Goal: Task Accomplishment & Management: Use online tool/utility

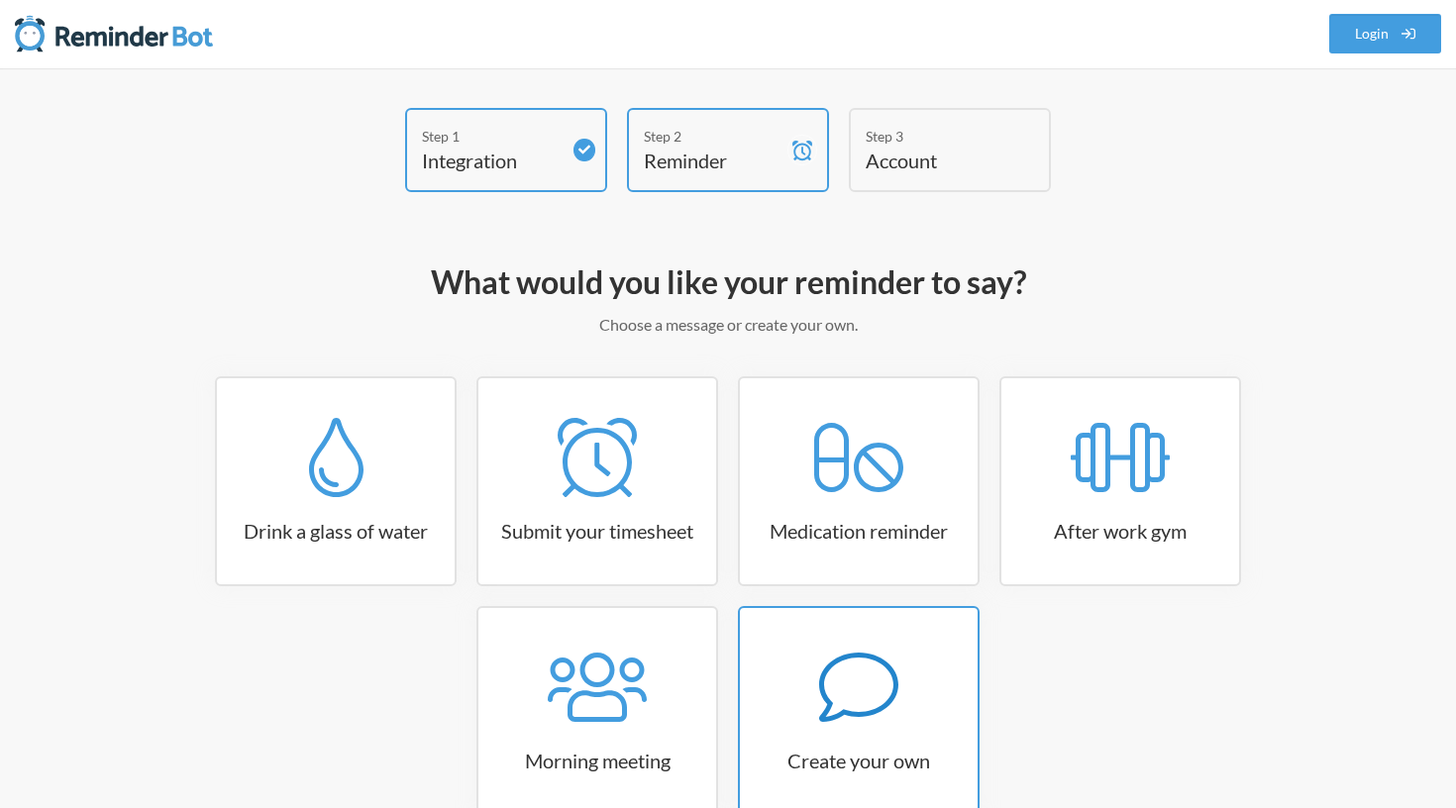
scroll to position [1, 0]
click at [848, 725] on icon at bounding box center [858, 687] width 79 height 79
select select "10:30:00"
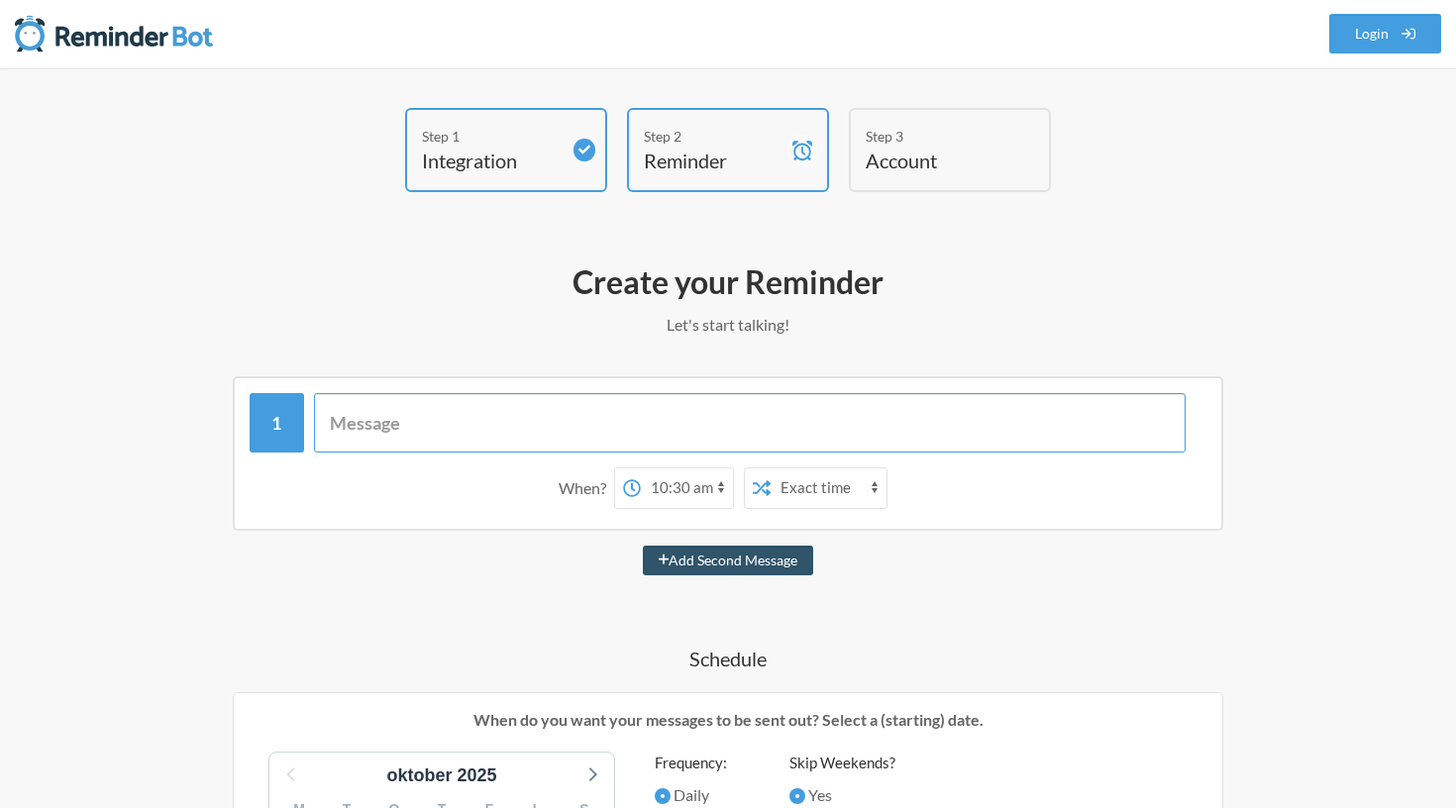
click at [541, 412] on input "text" at bounding box center [750, 422] width 872 height 59
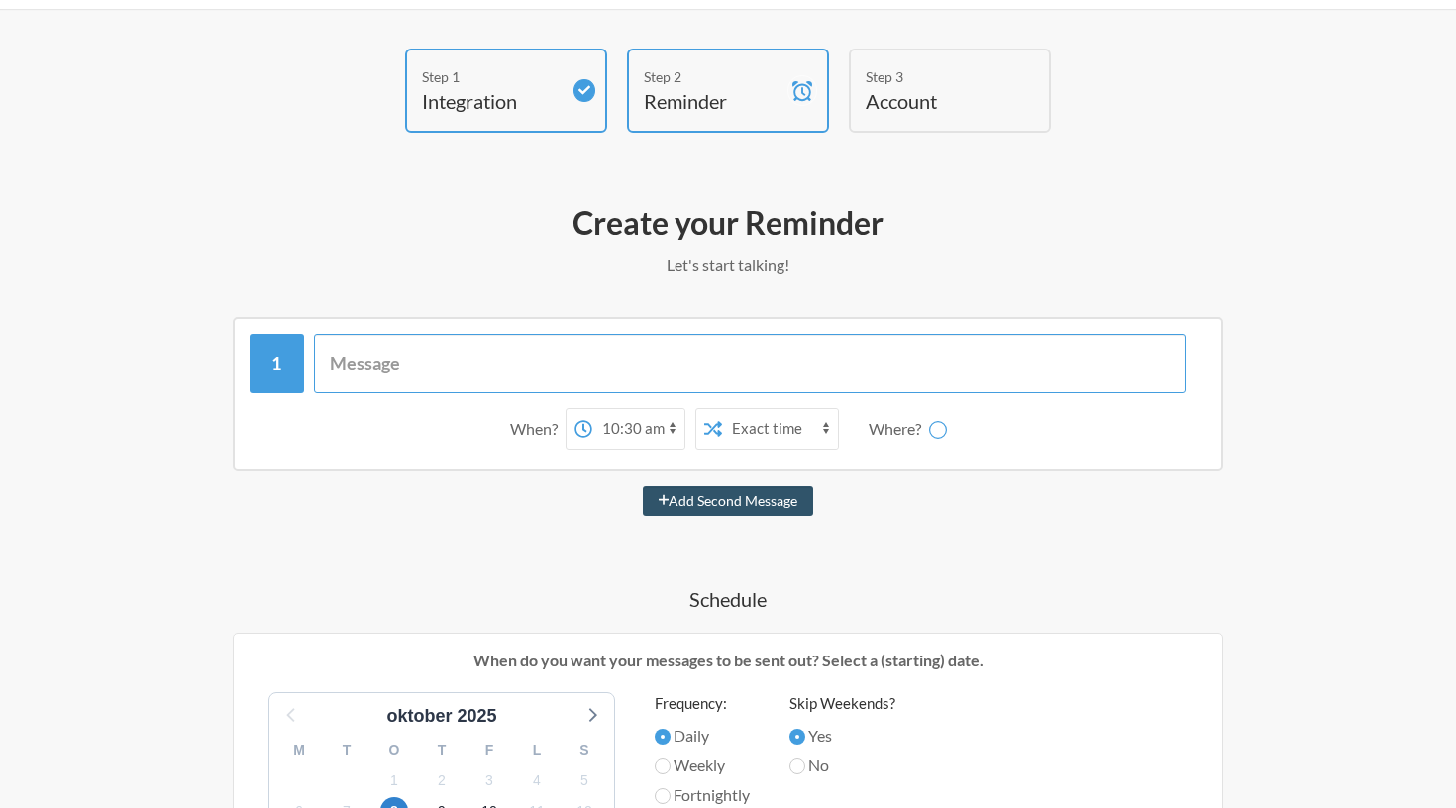
scroll to position [67, 0]
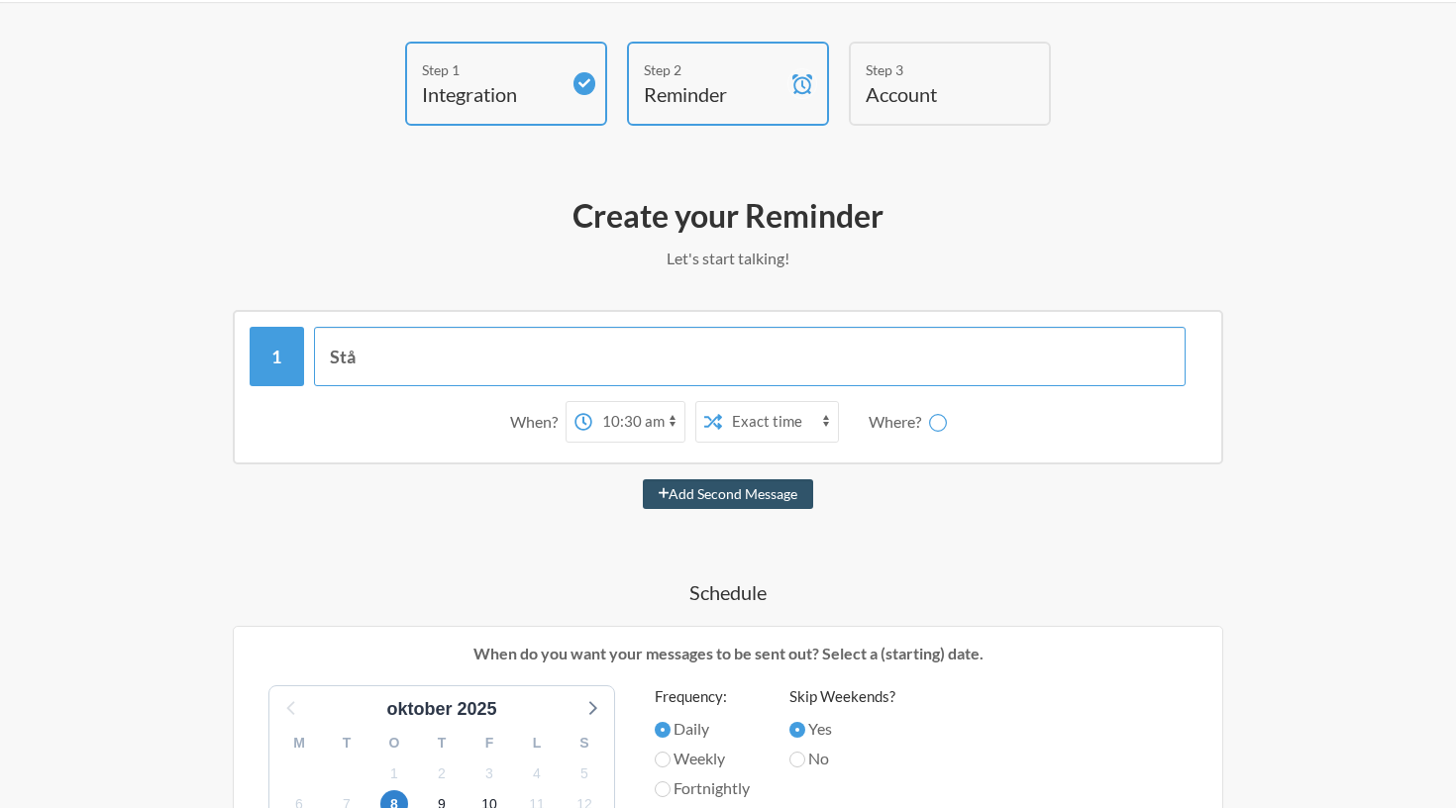
type input "Stå"
select select "D09K2U10VPY"
type input "S"
type input "B"
type input "Op og stå din dovne hund"
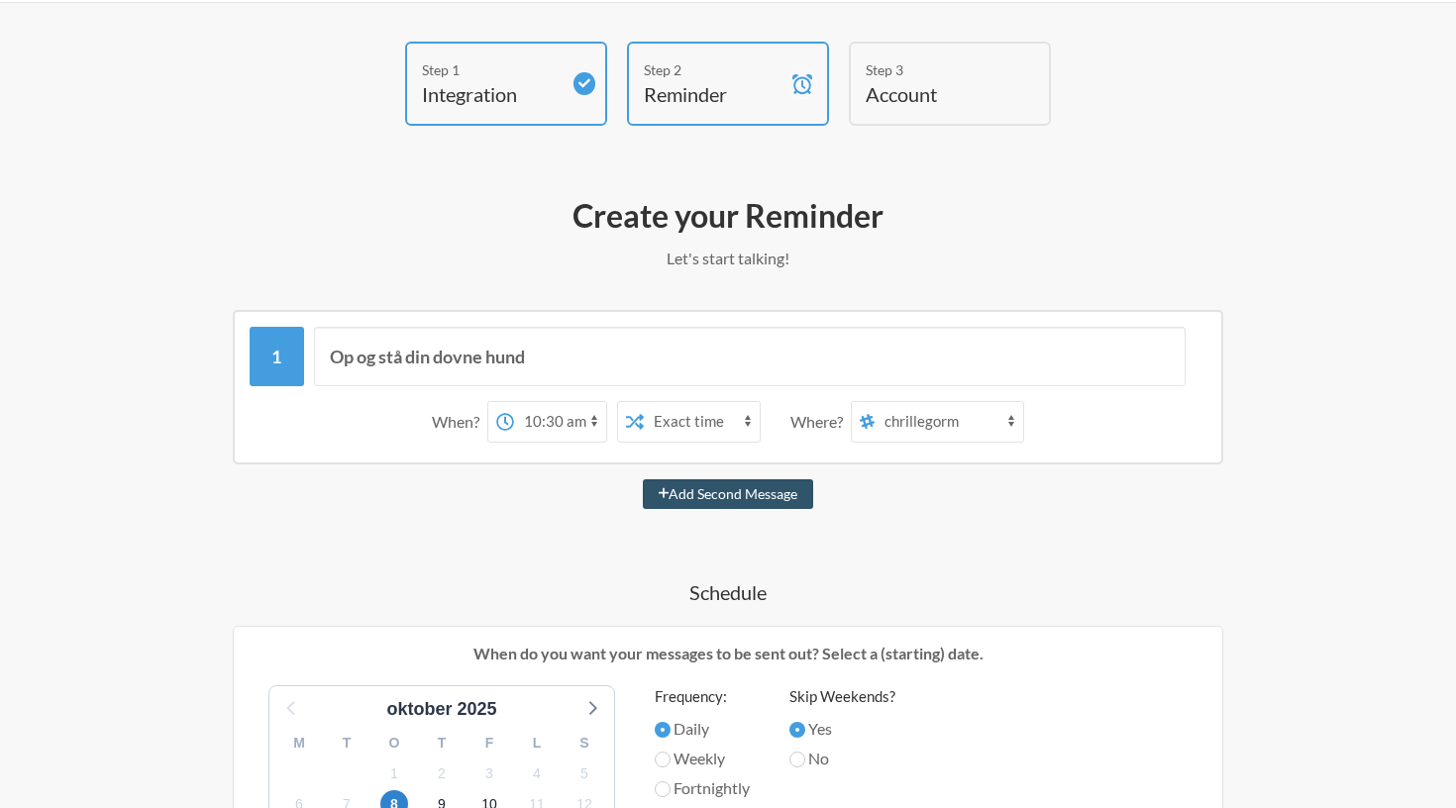
click at [464, 417] on div "When?" at bounding box center [459, 422] width 55 height 42
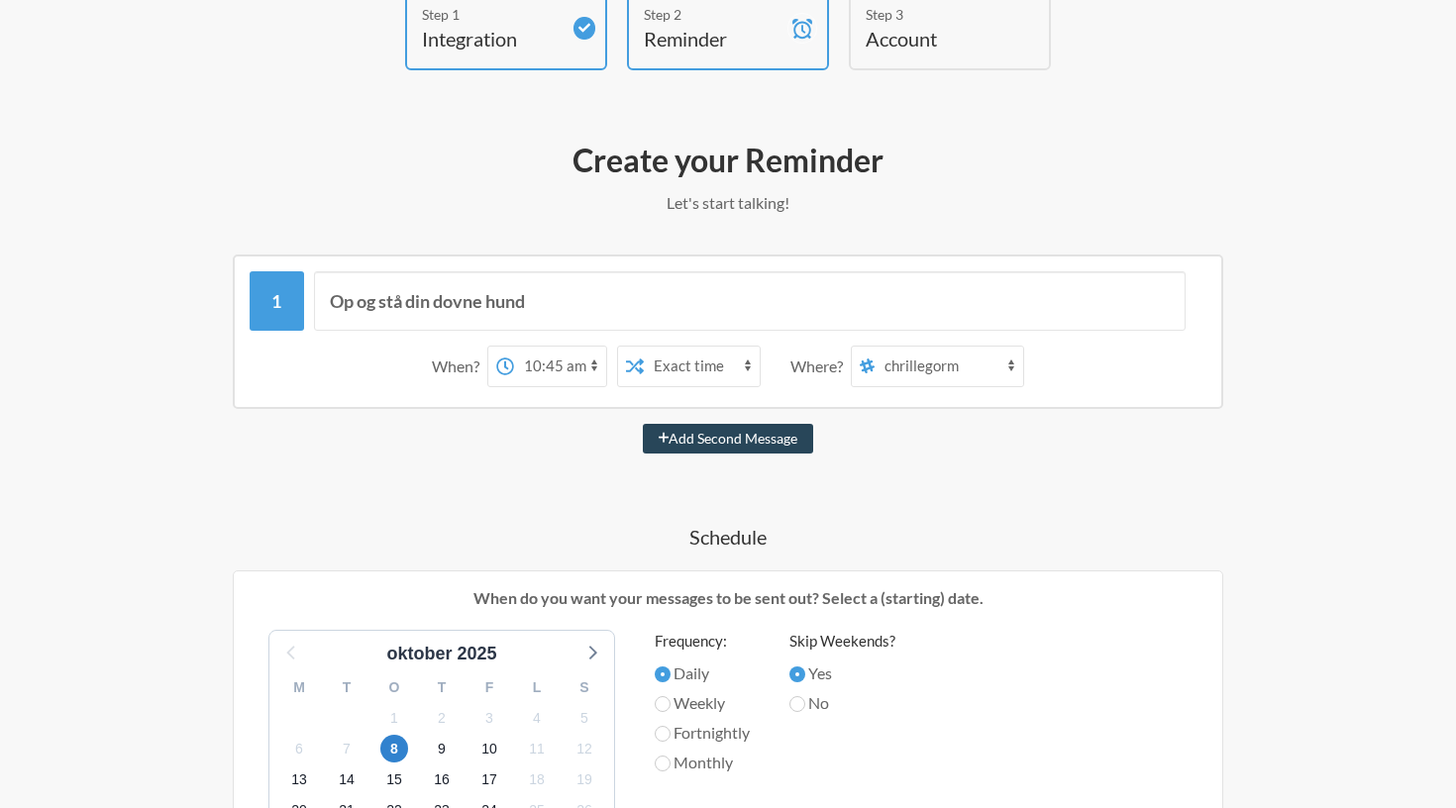
scroll to position [51, 0]
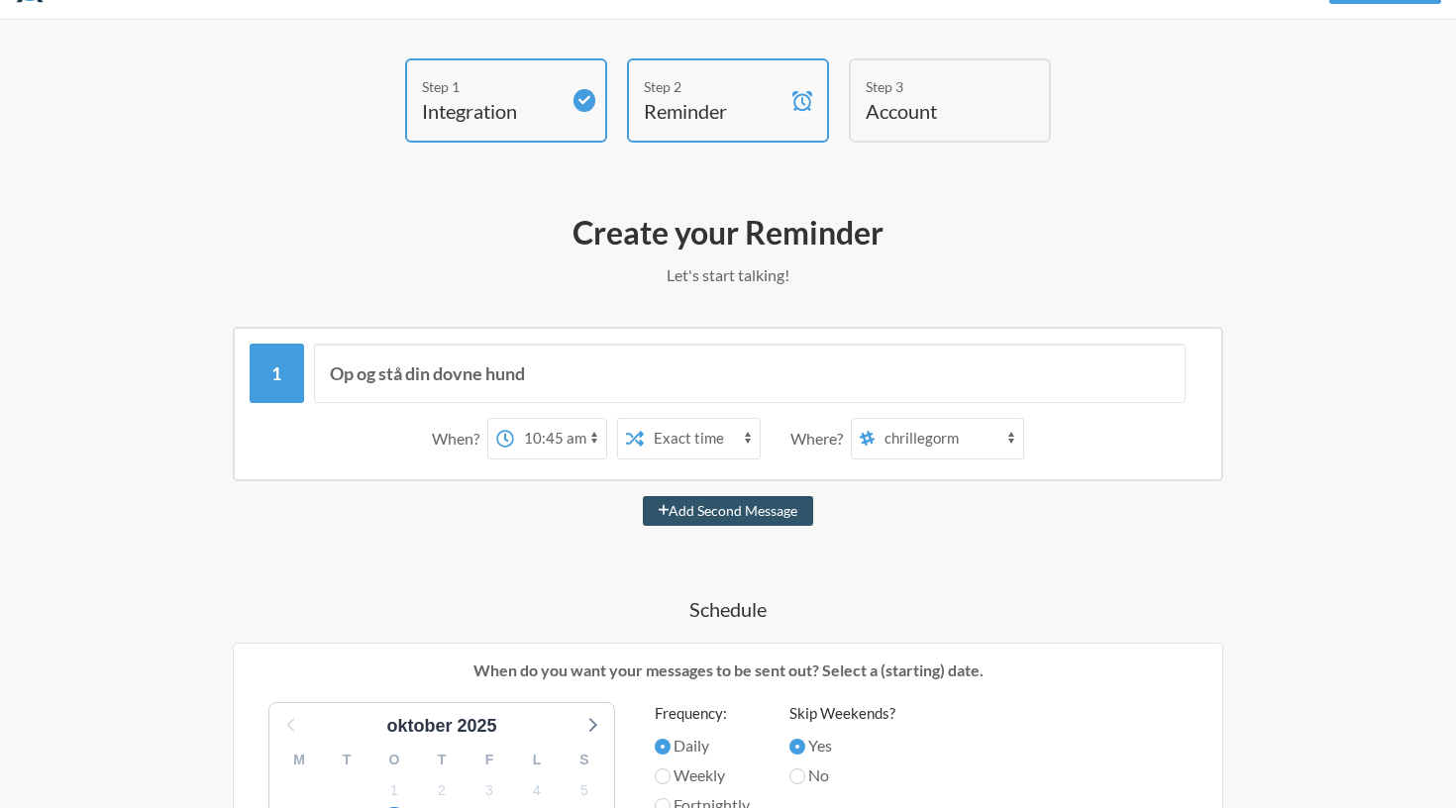
select select "09:45:00"
select select "C09K4R7MZL2"
click at [775, 503] on button "Add Second Message" at bounding box center [728, 511] width 171 height 30
select select "10:45:00"
select select "D09K2U10VPY"
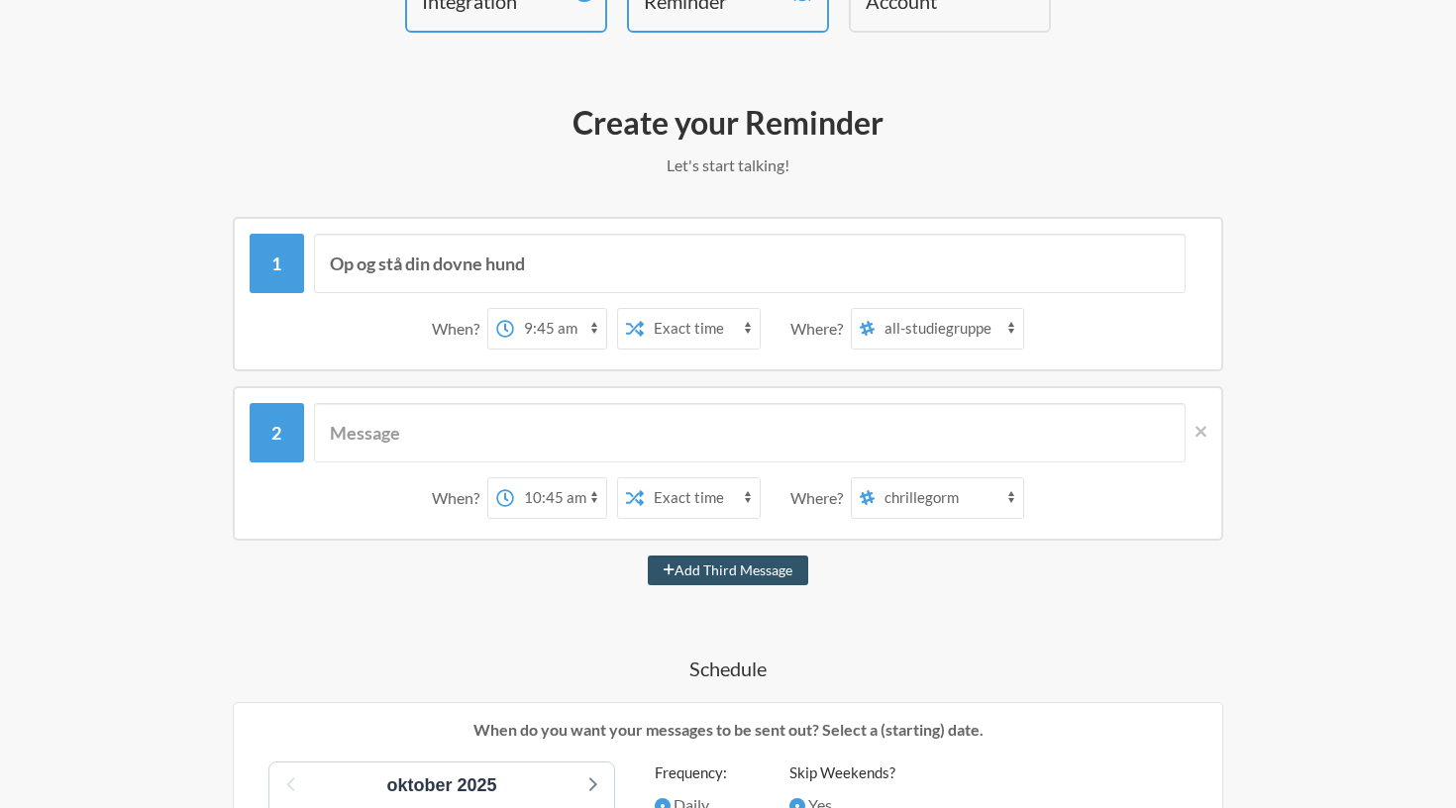
scroll to position [162, 0]
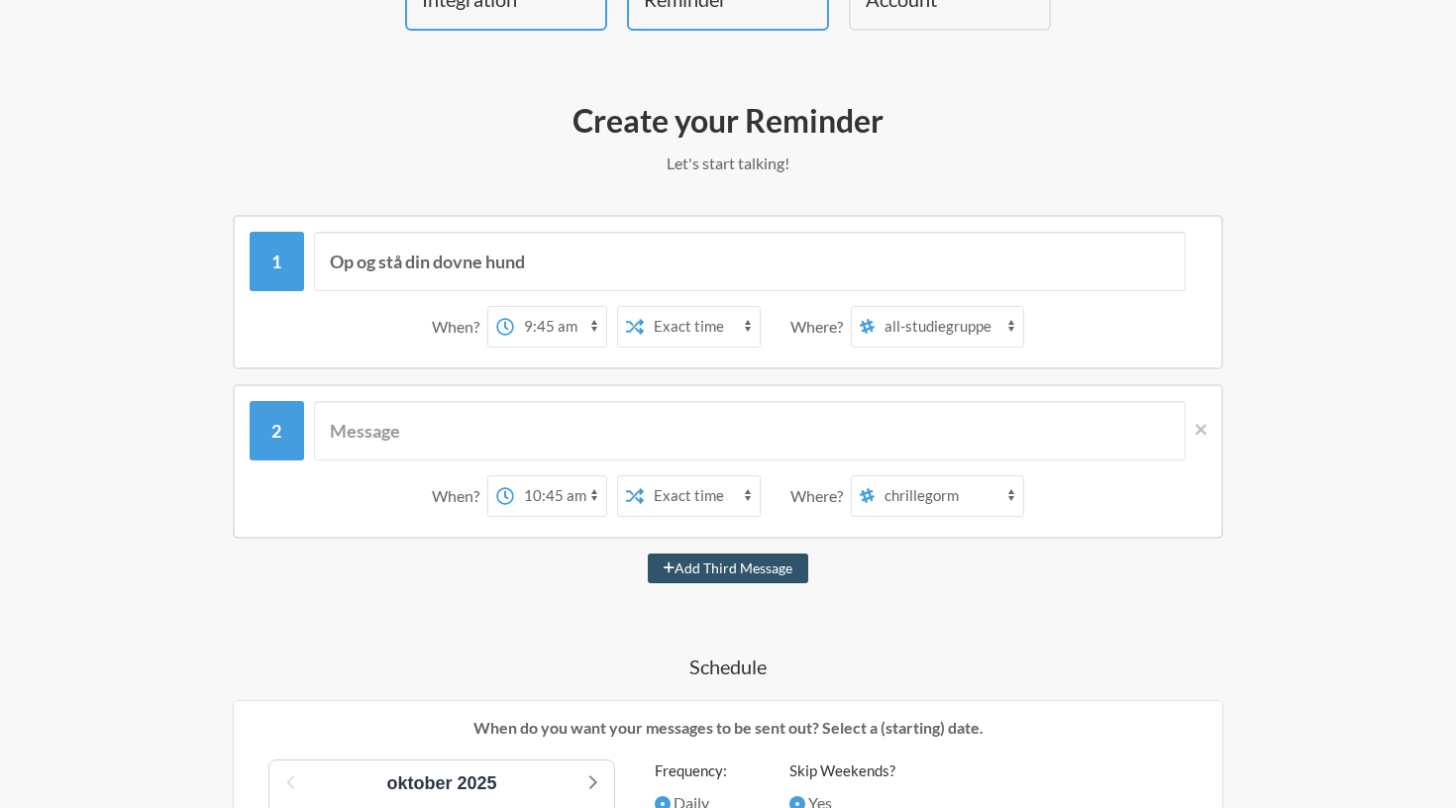
select select "10:00:00"
click at [486, 417] on input "text" at bounding box center [750, 430] width 872 height 59
type input "Bare slap af igen"
click at [686, 558] on button "Add Third Message" at bounding box center [728, 569] width 160 height 30
select select "11:00:00"
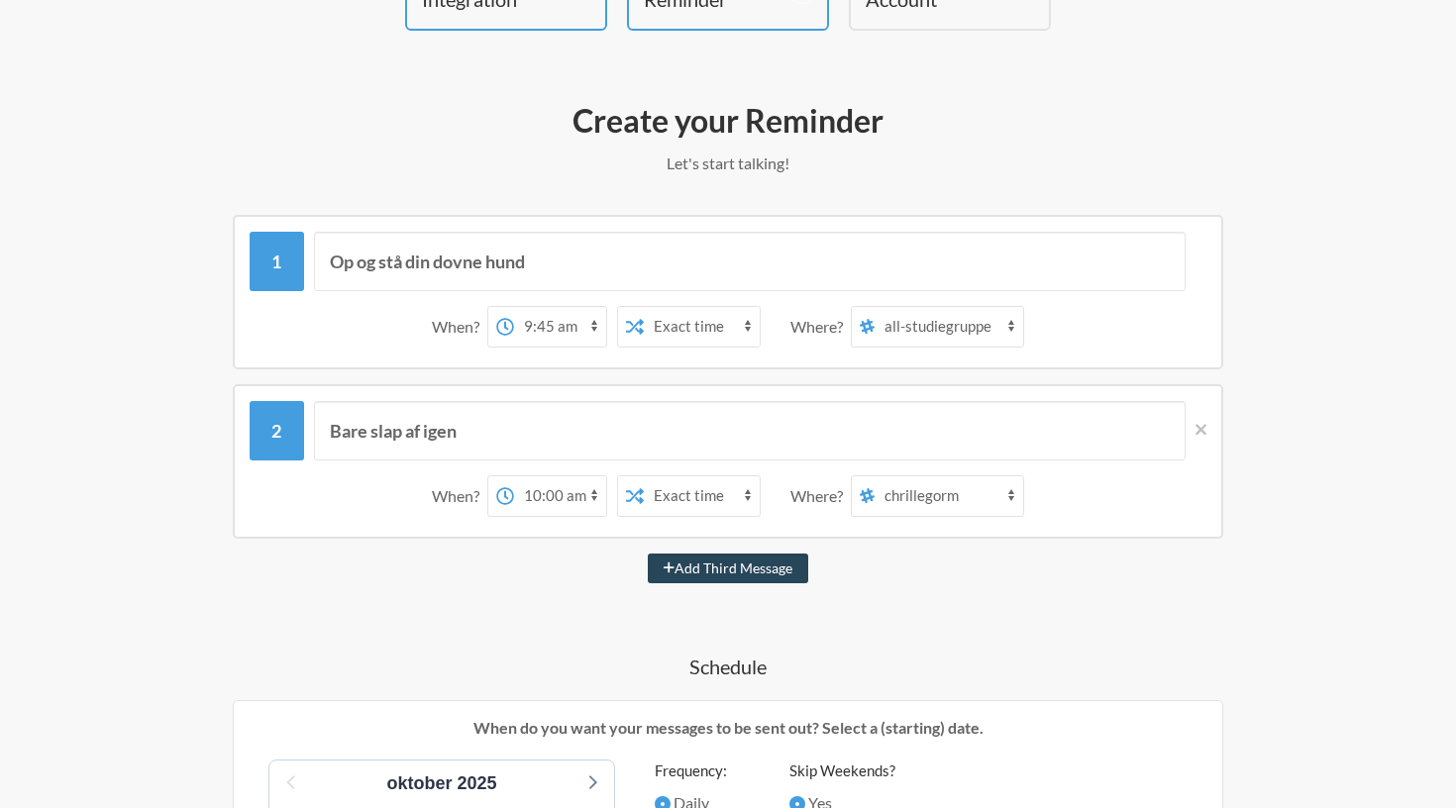
select select "D09K2U10VPY"
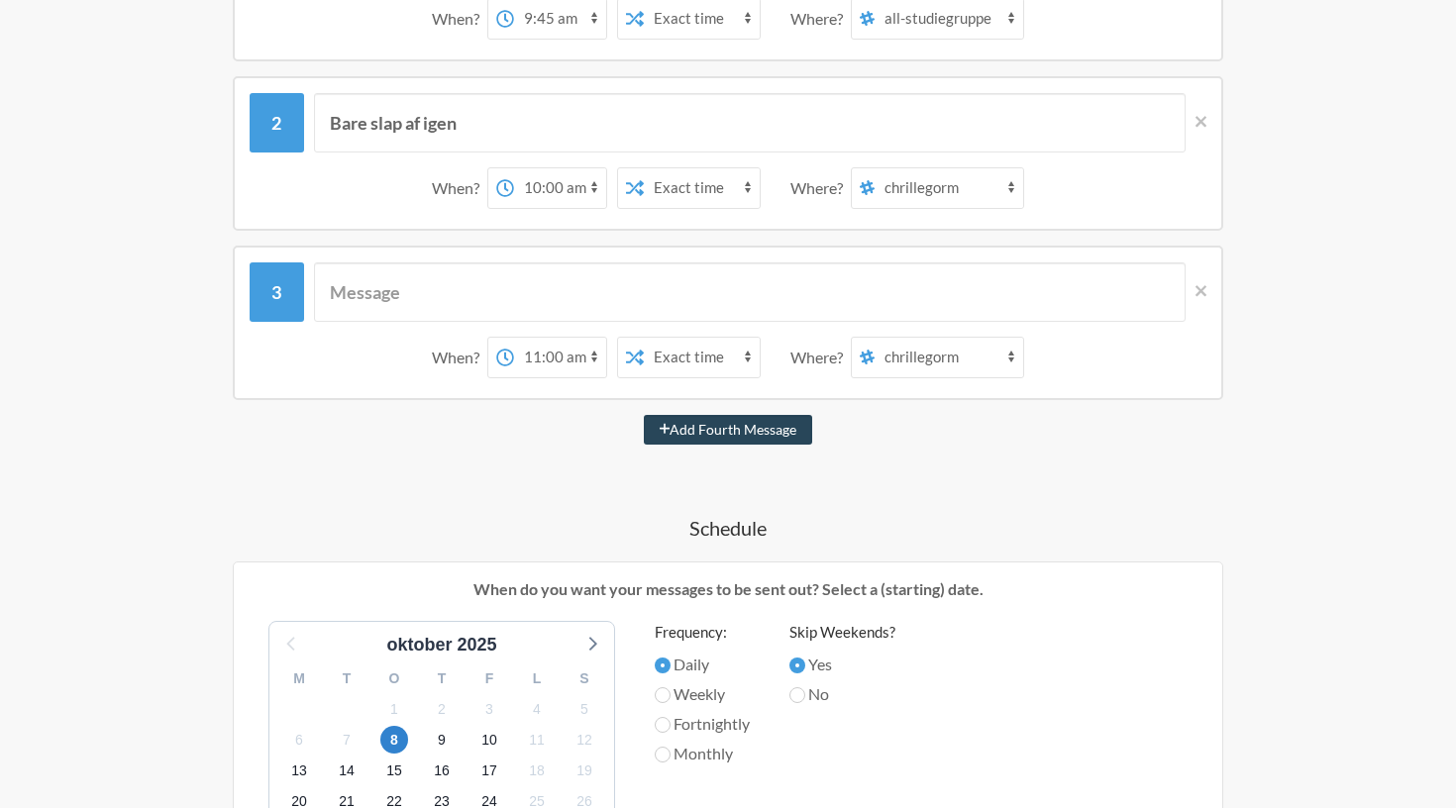
scroll to position [478, 0]
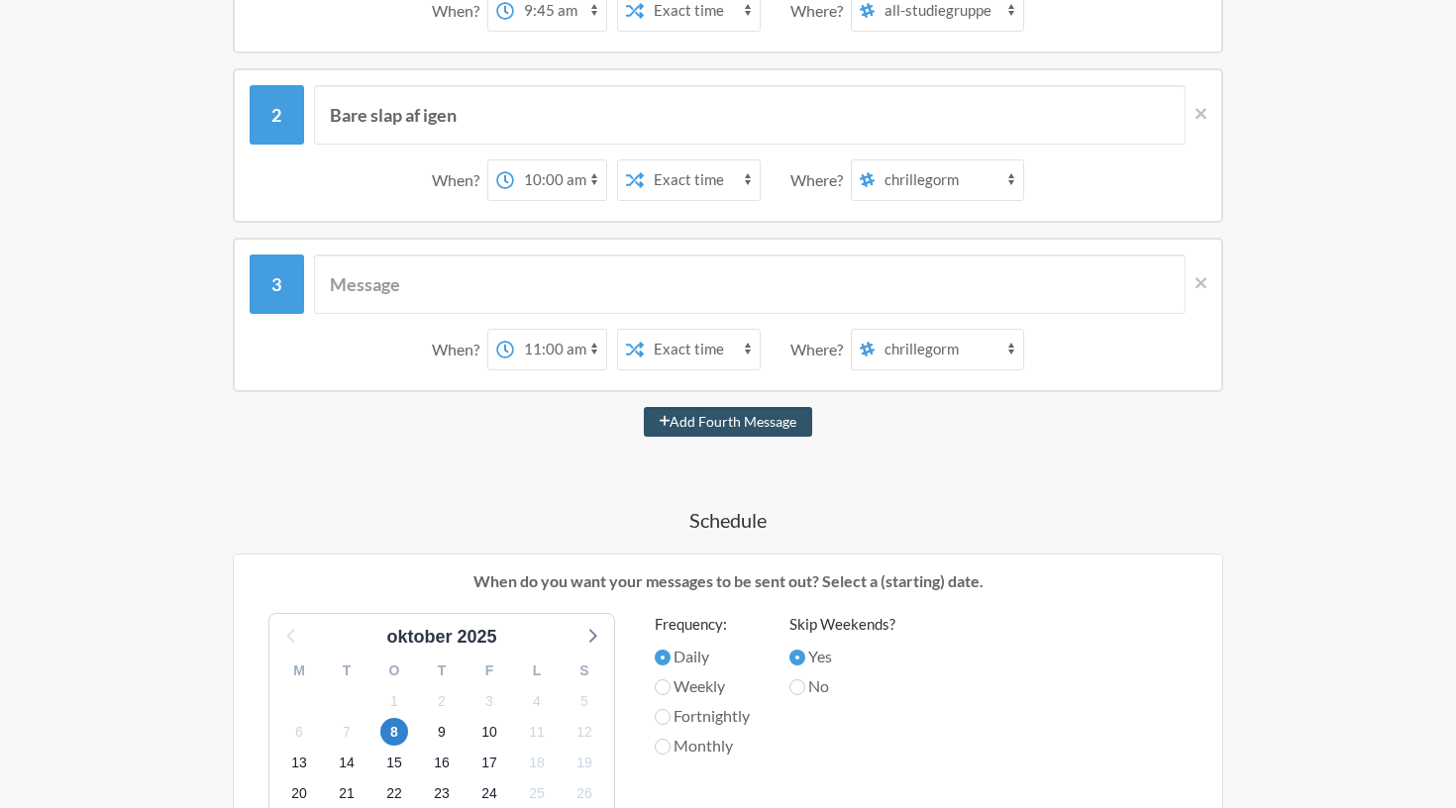
select select "10:45:00"
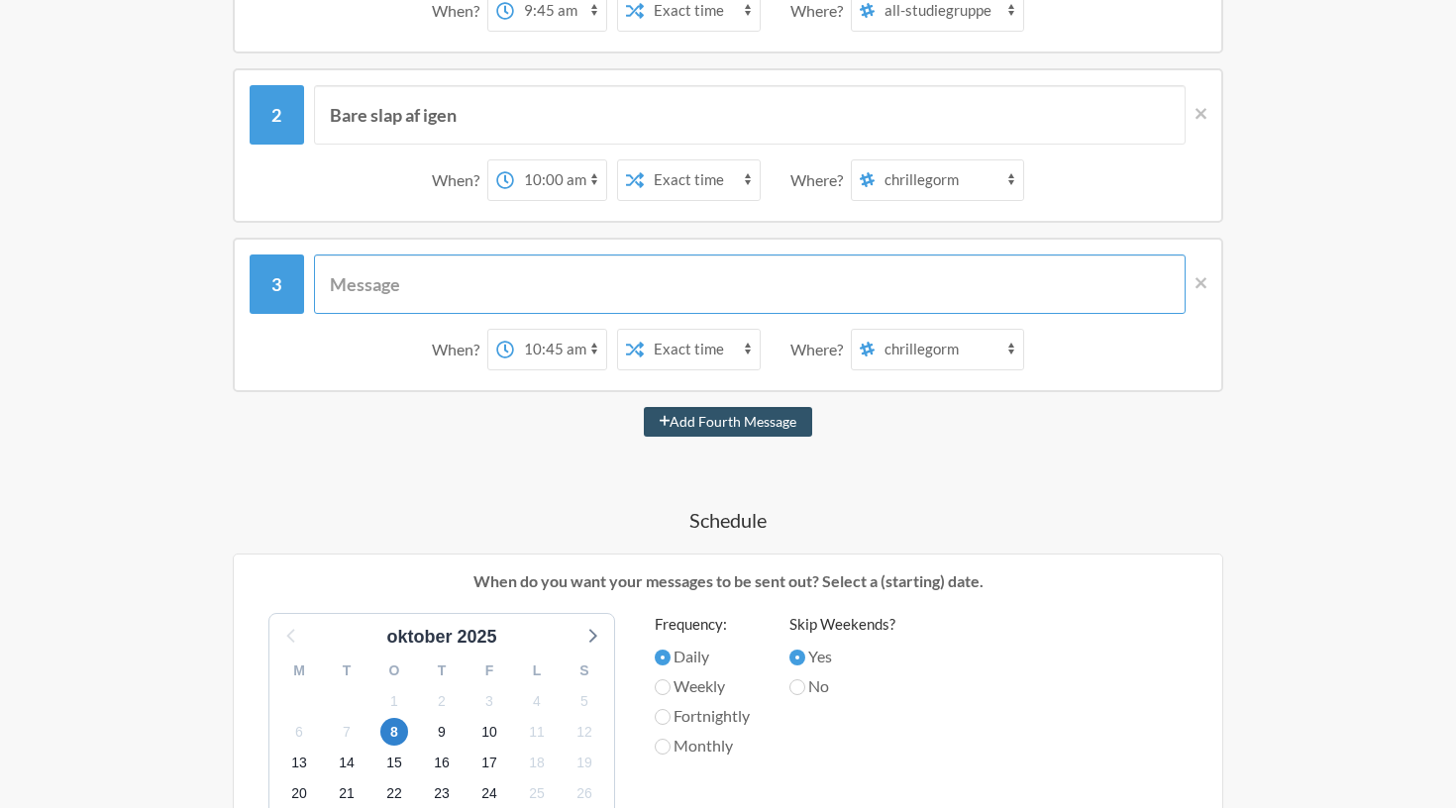
click at [534, 295] on input "text" at bounding box center [750, 283] width 872 height 59
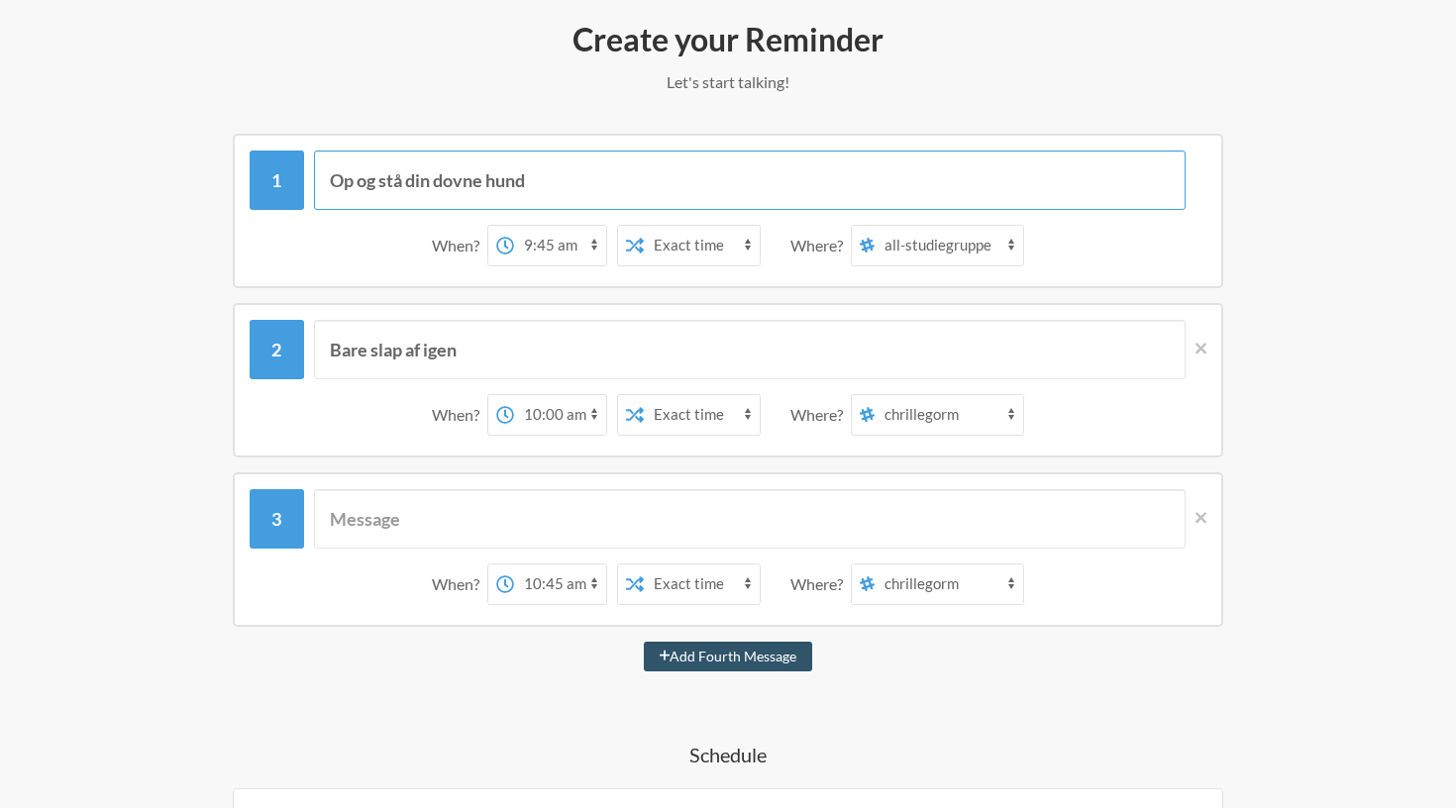
click at [436, 191] on input "Op og stå din dovne hund" at bounding box center [750, 180] width 872 height 59
click at [406, 529] on input "text" at bounding box center [750, 518] width 872 height 59
type input "OP OP OP"
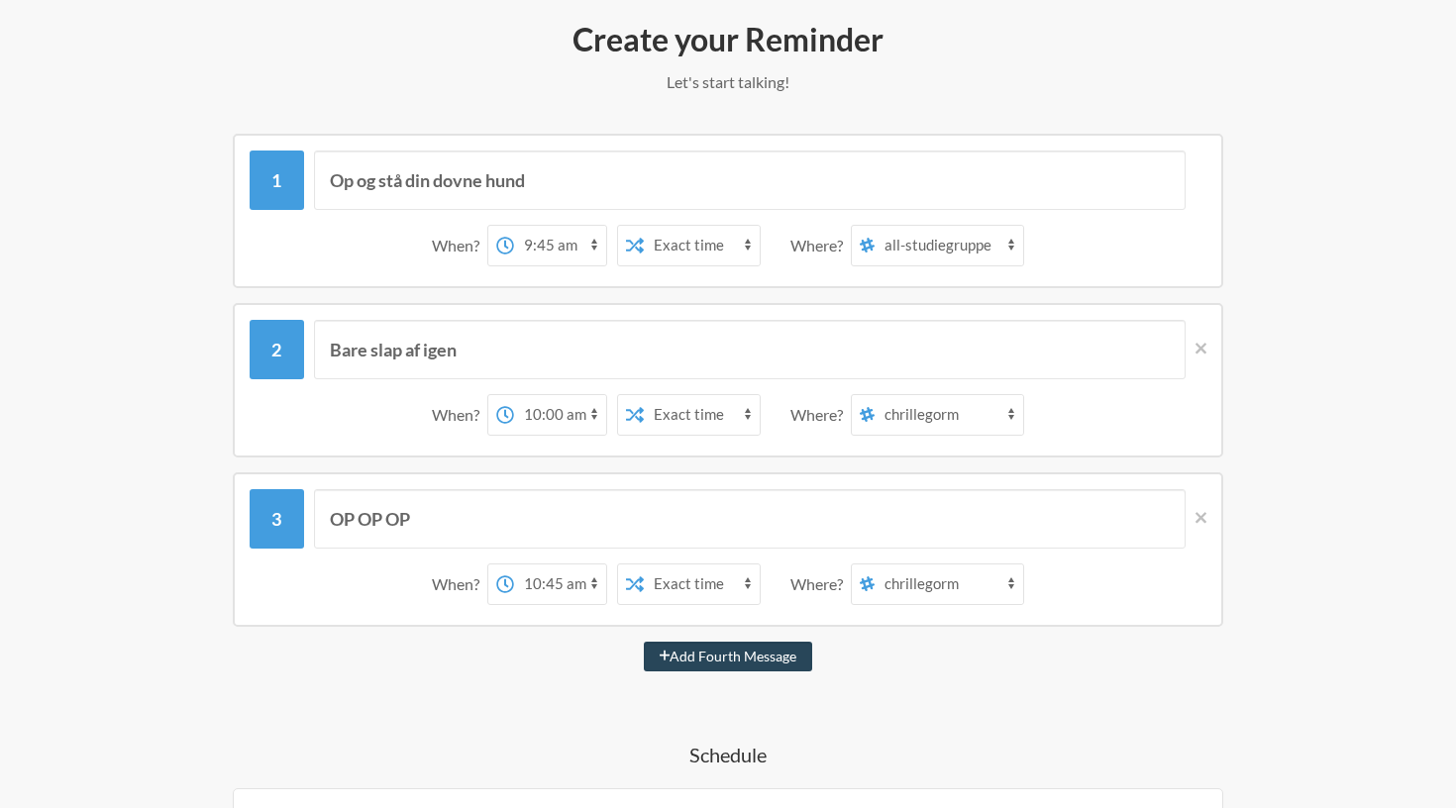
click at [719, 660] on button "Add Fourth Message" at bounding box center [728, 657] width 169 height 30
select select "11:45:00"
select select "D09K2U10VPY"
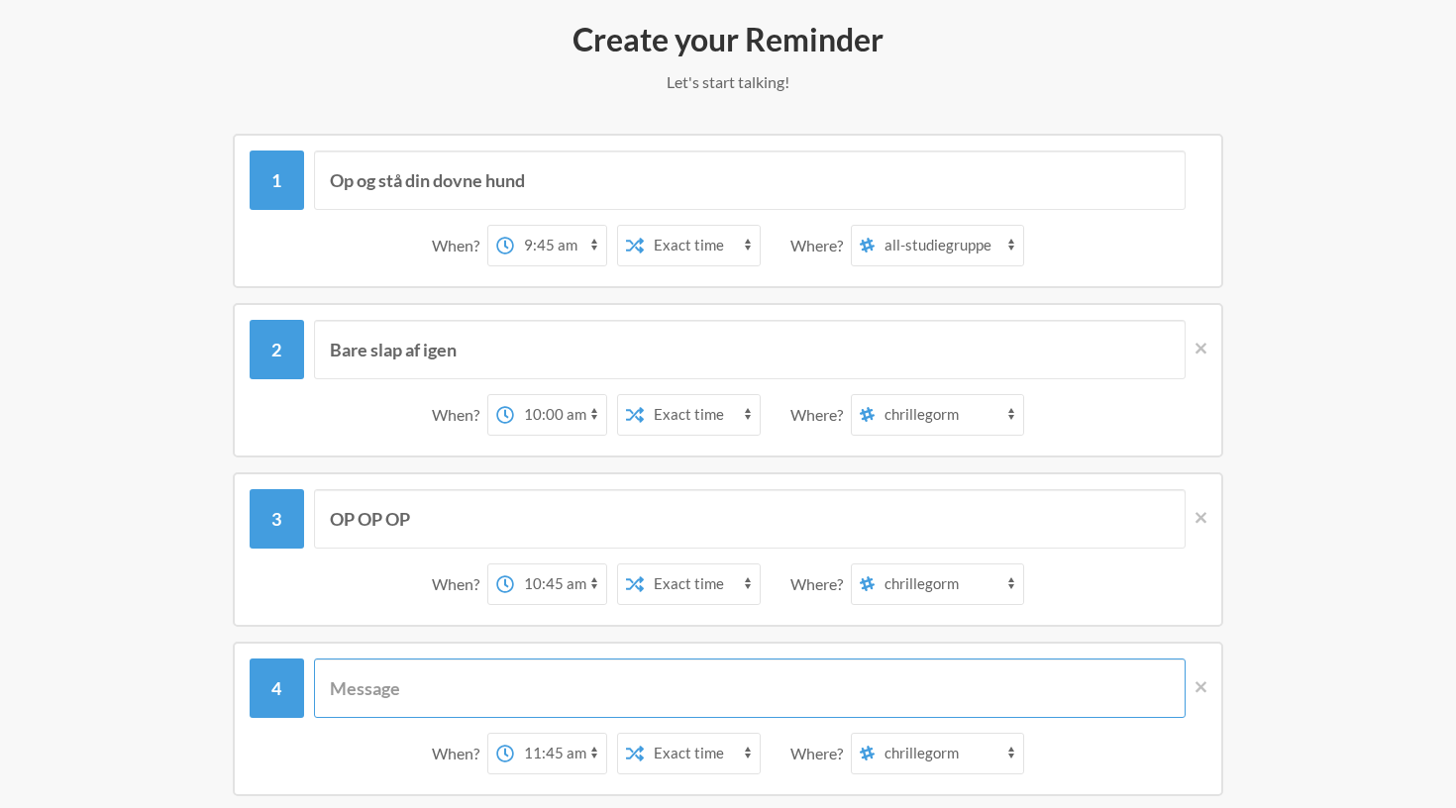
click at [379, 685] on input "text" at bounding box center [750, 688] width 872 height 59
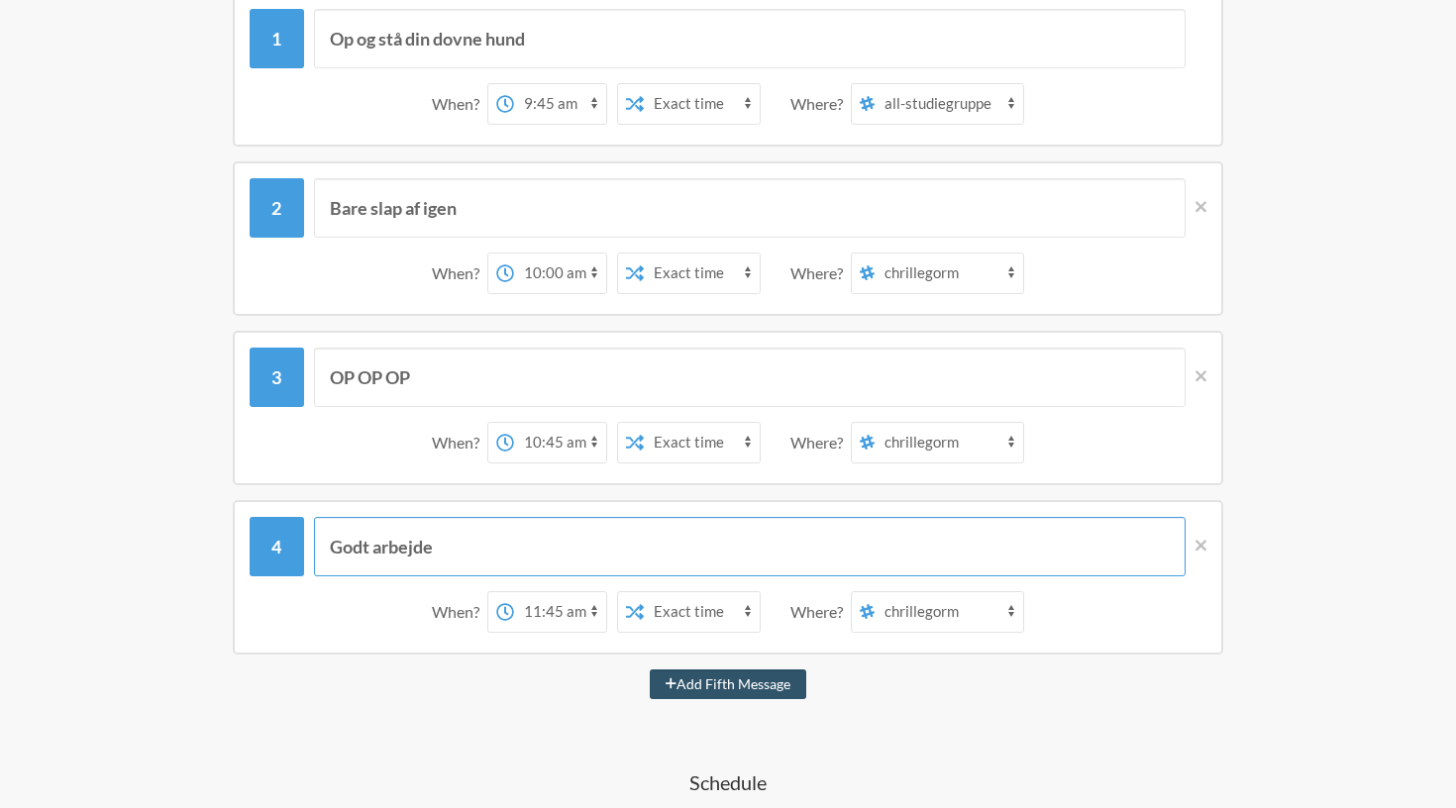
scroll to position [386, 0]
type input "Godt arbejde"
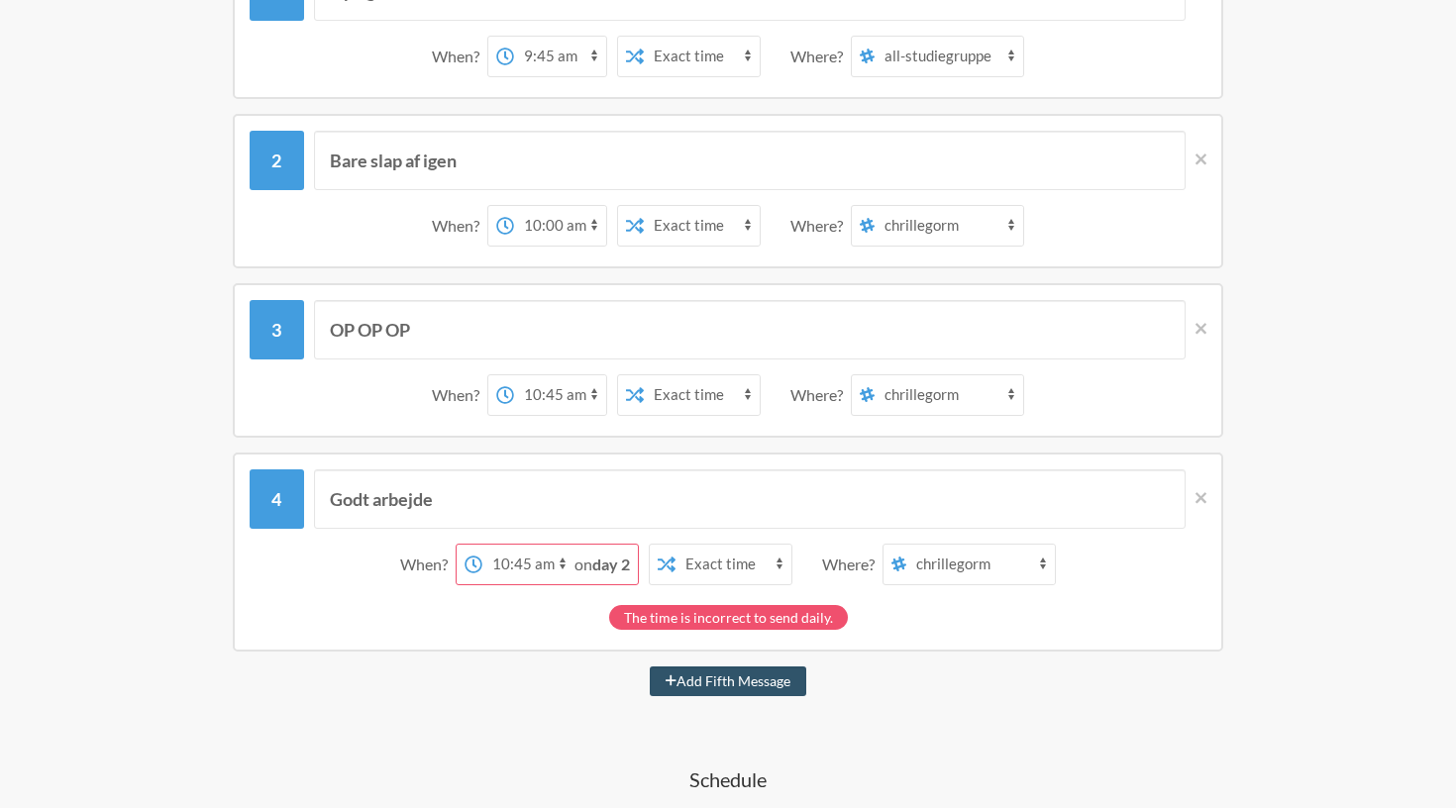
scroll to position [435, 0]
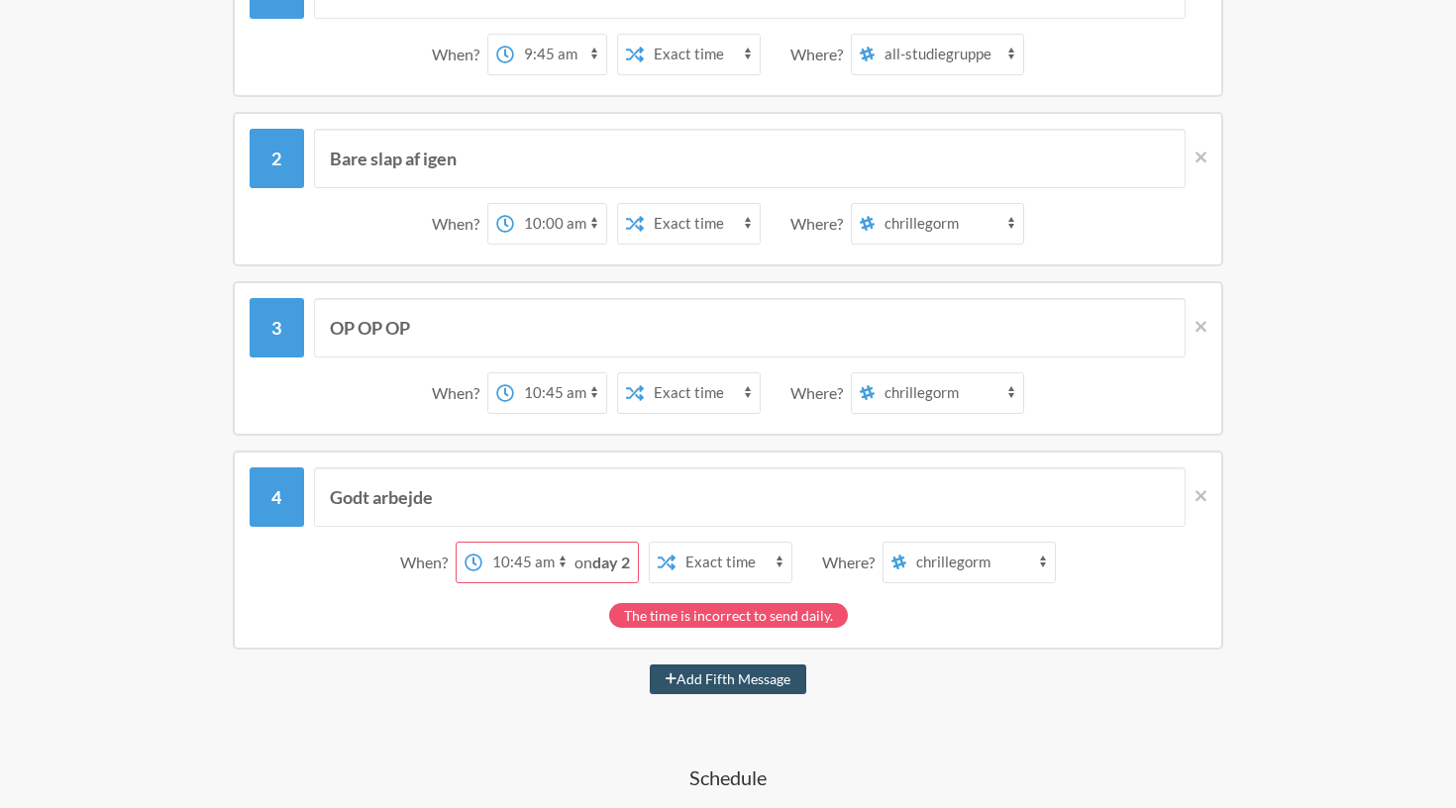
click at [584, 552] on div "on day 2" at bounding box center [605, 563] width 63 height 40
click at [574, 573] on div "on day 2" at bounding box center [605, 563] width 63 height 40
click at [620, 565] on strong "day 2" at bounding box center [611, 562] width 38 height 19
select select "11:00:00"
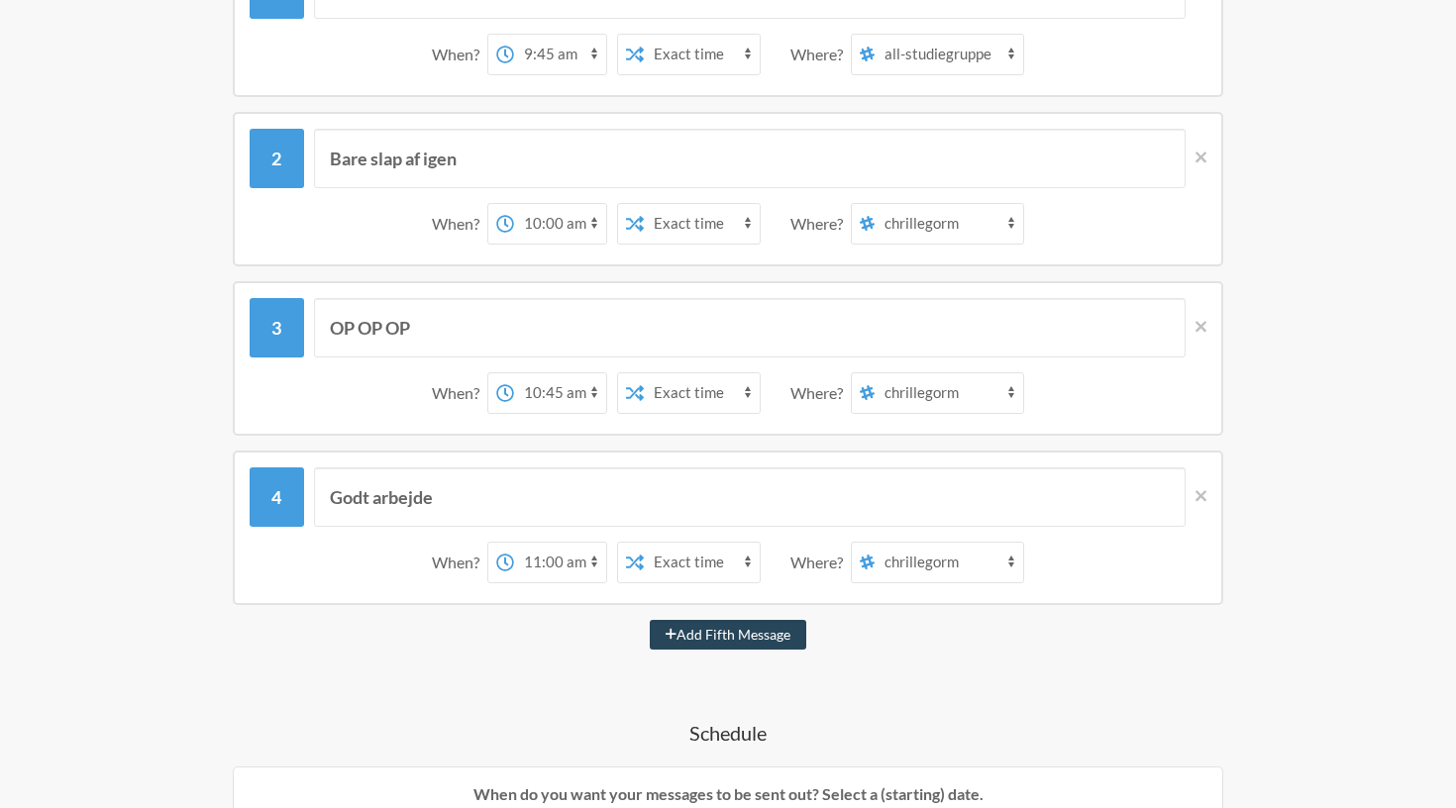
click at [714, 638] on button "Add Fifth Message" at bounding box center [728, 635] width 156 height 30
select select "12:00:00"
select select "D09K2U10VPY"
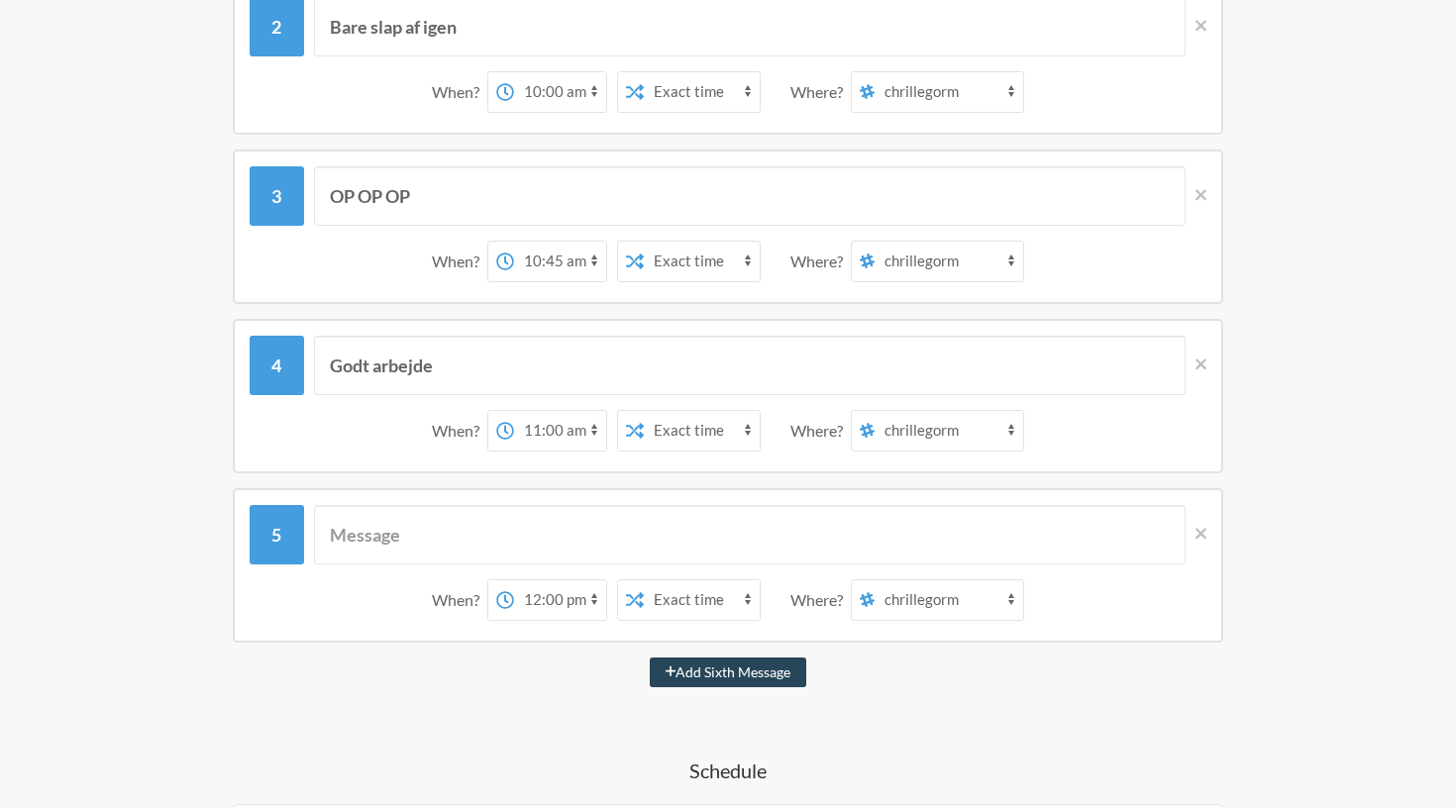
scroll to position [567, 0]
click at [635, 546] on input "text" at bounding box center [750, 533] width 872 height 59
type input "B"
type input "Op og stå"
select select "11:45:00"
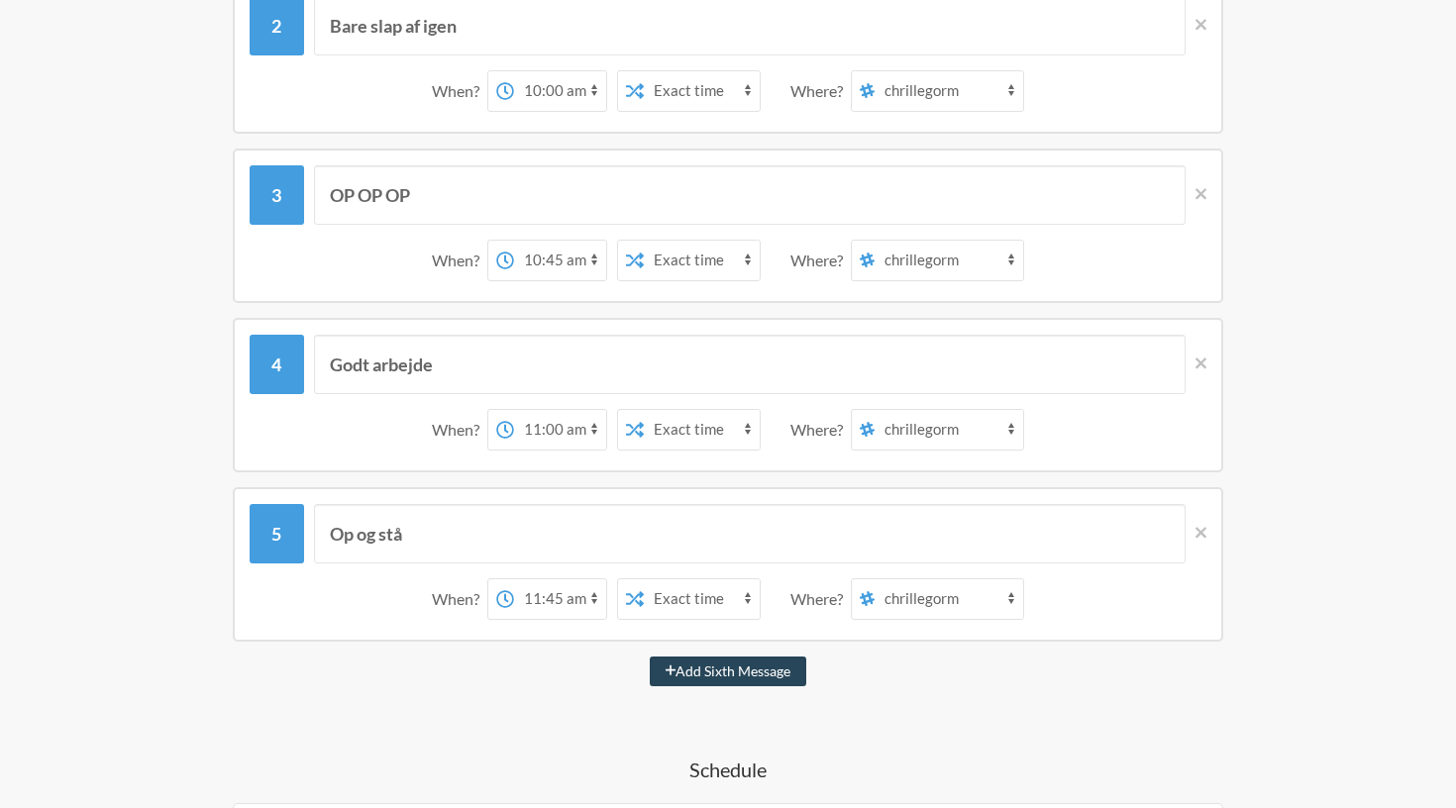
click at [741, 663] on button "Add Sixth Message" at bounding box center [728, 672] width 157 height 30
select select "12:45:00"
select select "D09K2U10VPY"
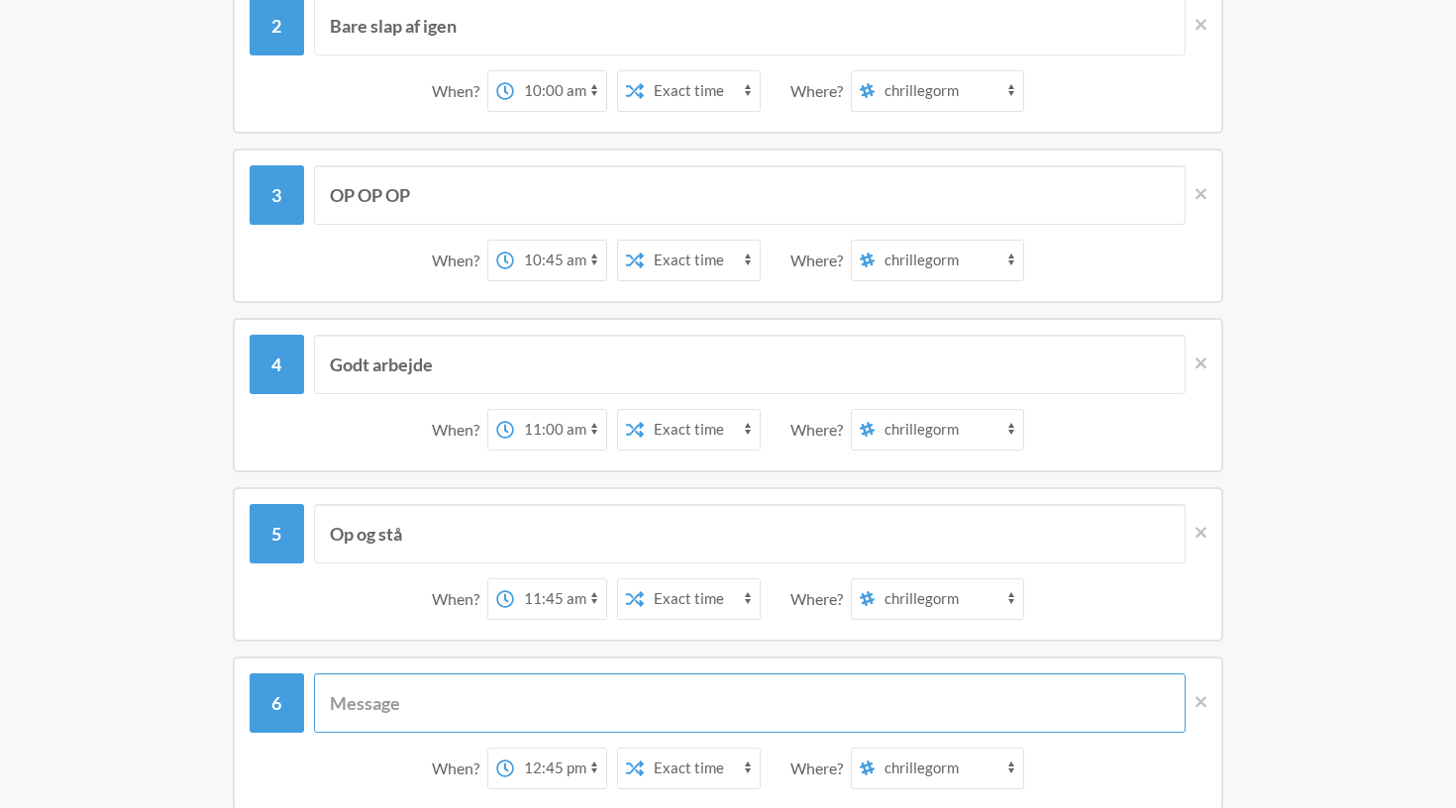
click at [464, 707] on input "text" at bounding box center [750, 702] width 872 height 59
select select "12:00:00"
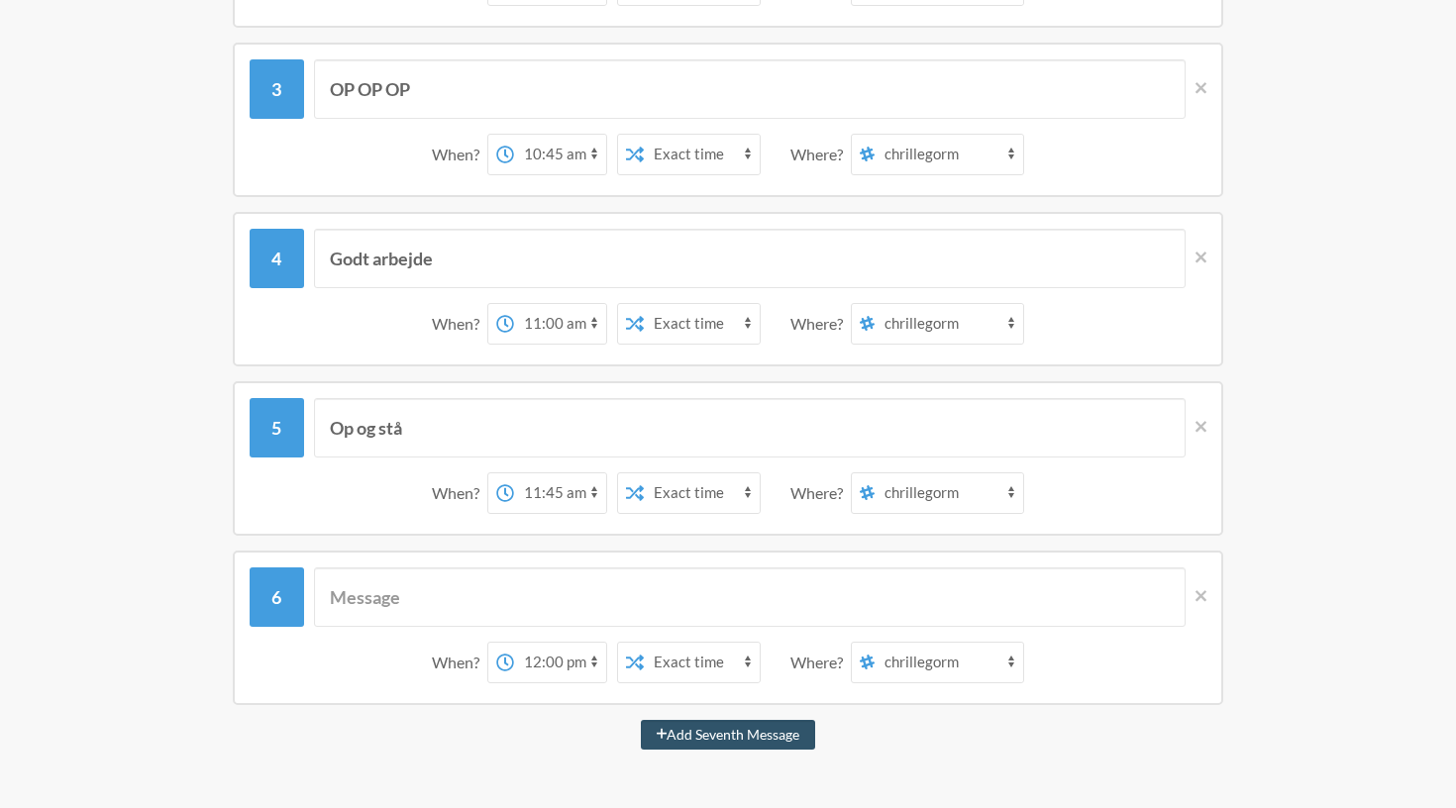
scroll to position [676, 0]
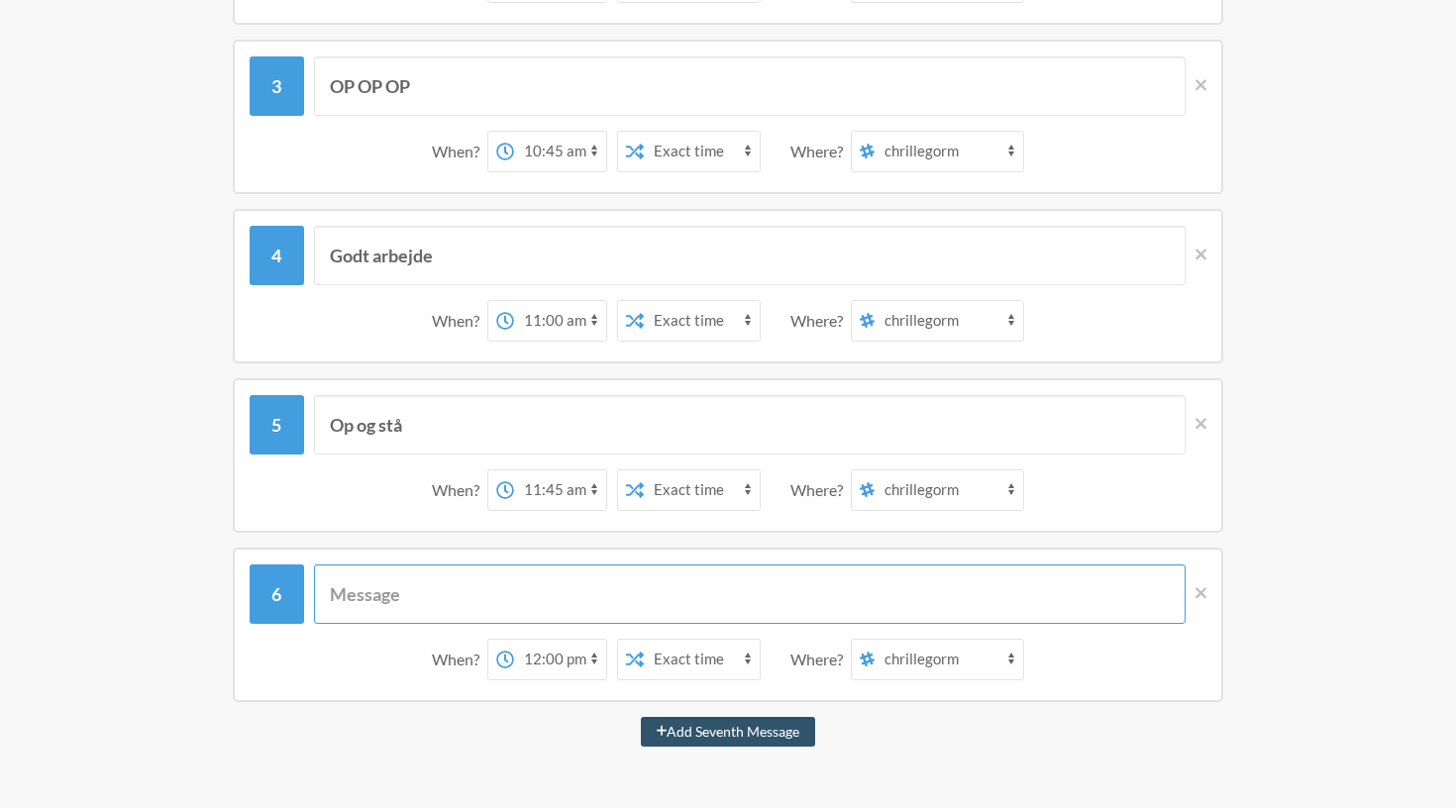
click at [600, 613] on input "text" at bounding box center [750, 593] width 872 height 59
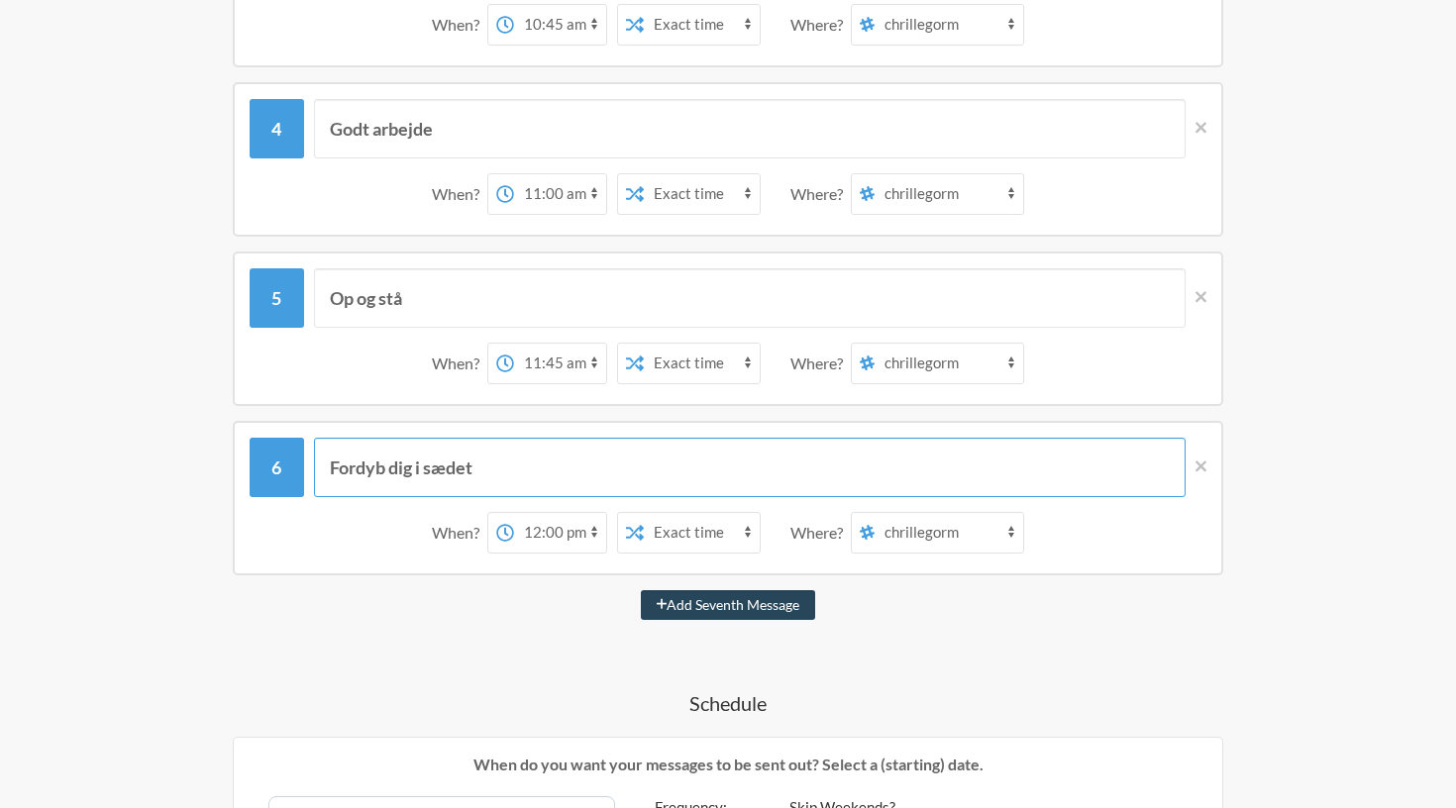
scroll to position [805, 0]
type input "Fordyb dig i sædet"
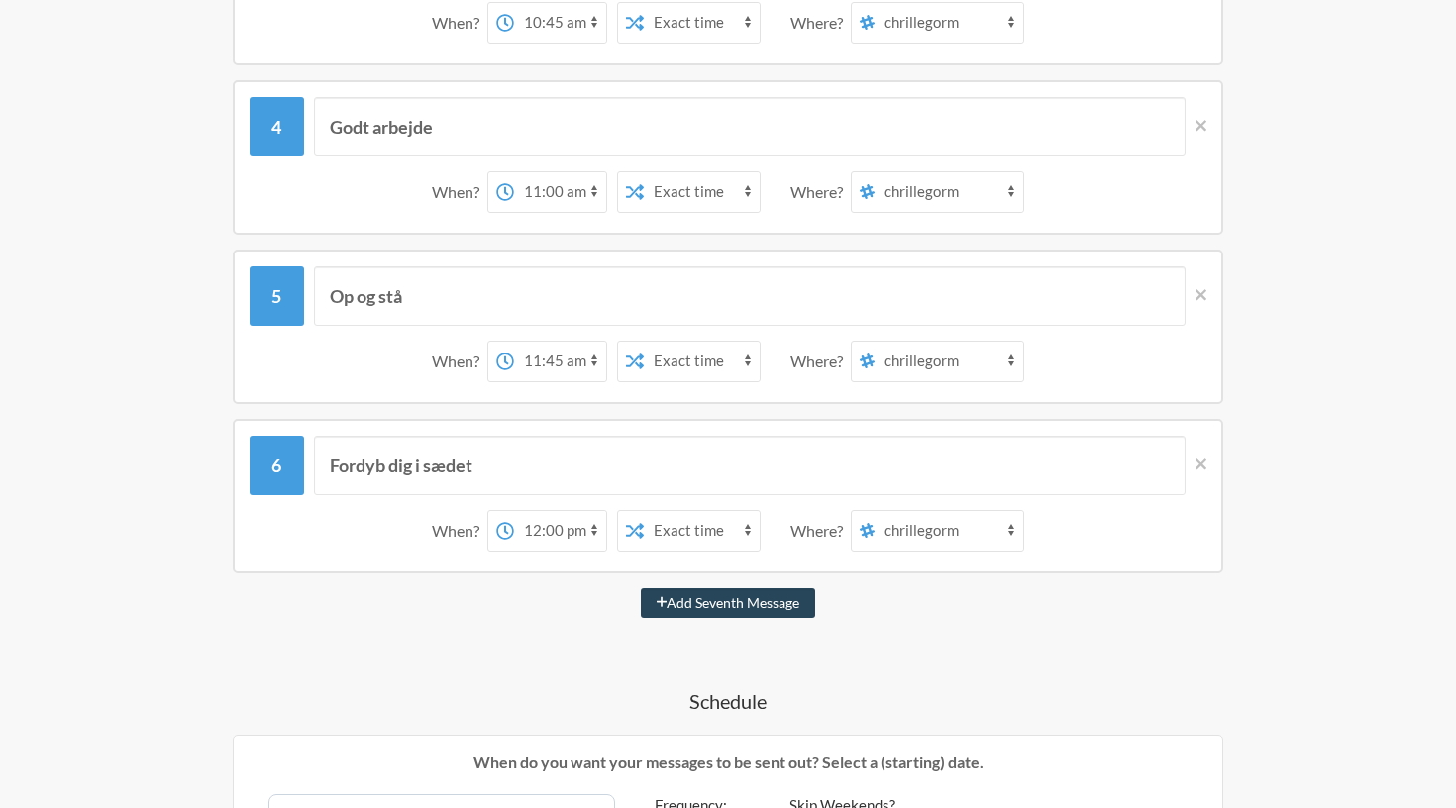
click at [739, 606] on button "Add Seventh Message" at bounding box center [728, 603] width 175 height 30
select select "13:00:00"
select select "D09K2U10VPY"
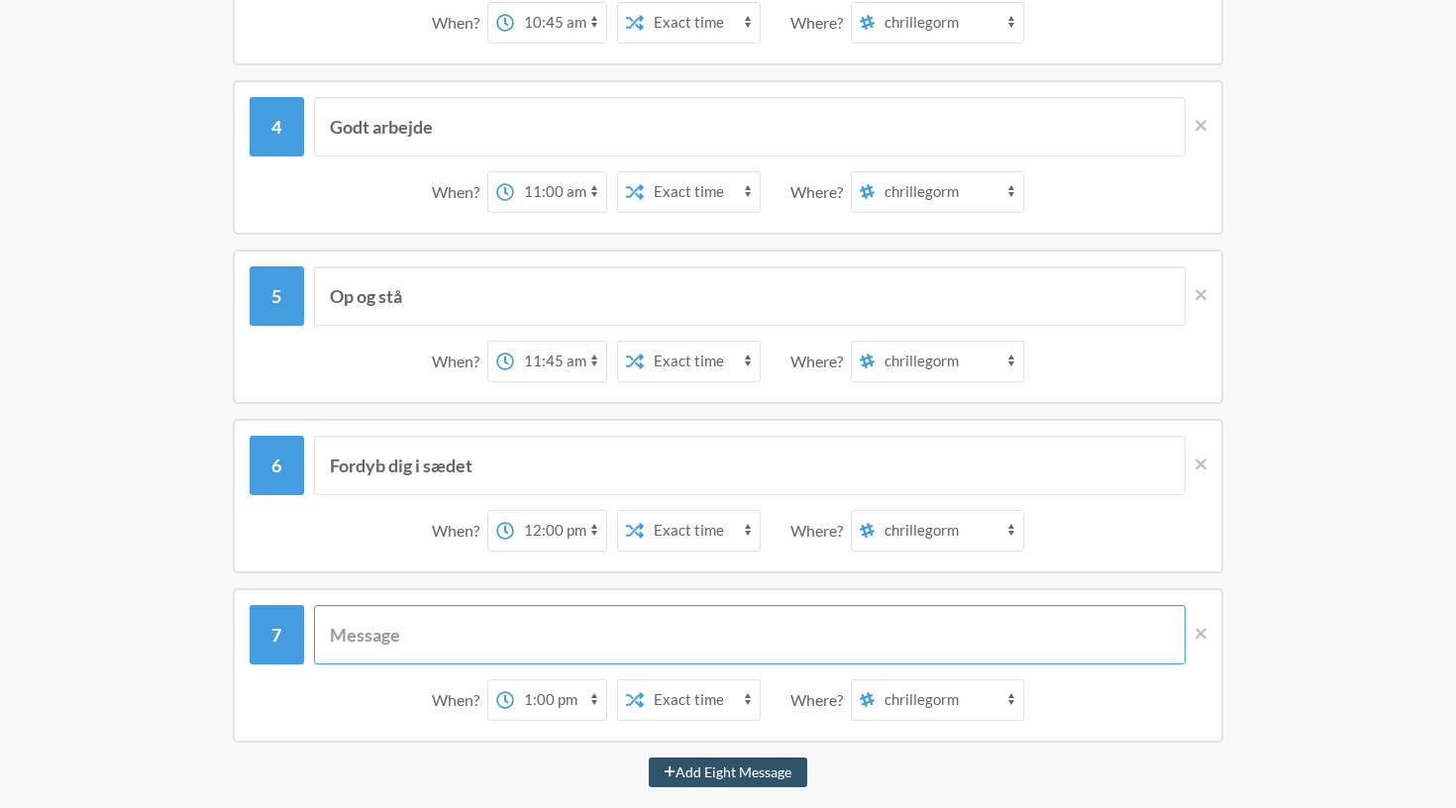
click at [500, 631] on input "text" at bounding box center [750, 634] width 872 height 59
type input "OP og stå kom så"
select select "12:45:00"
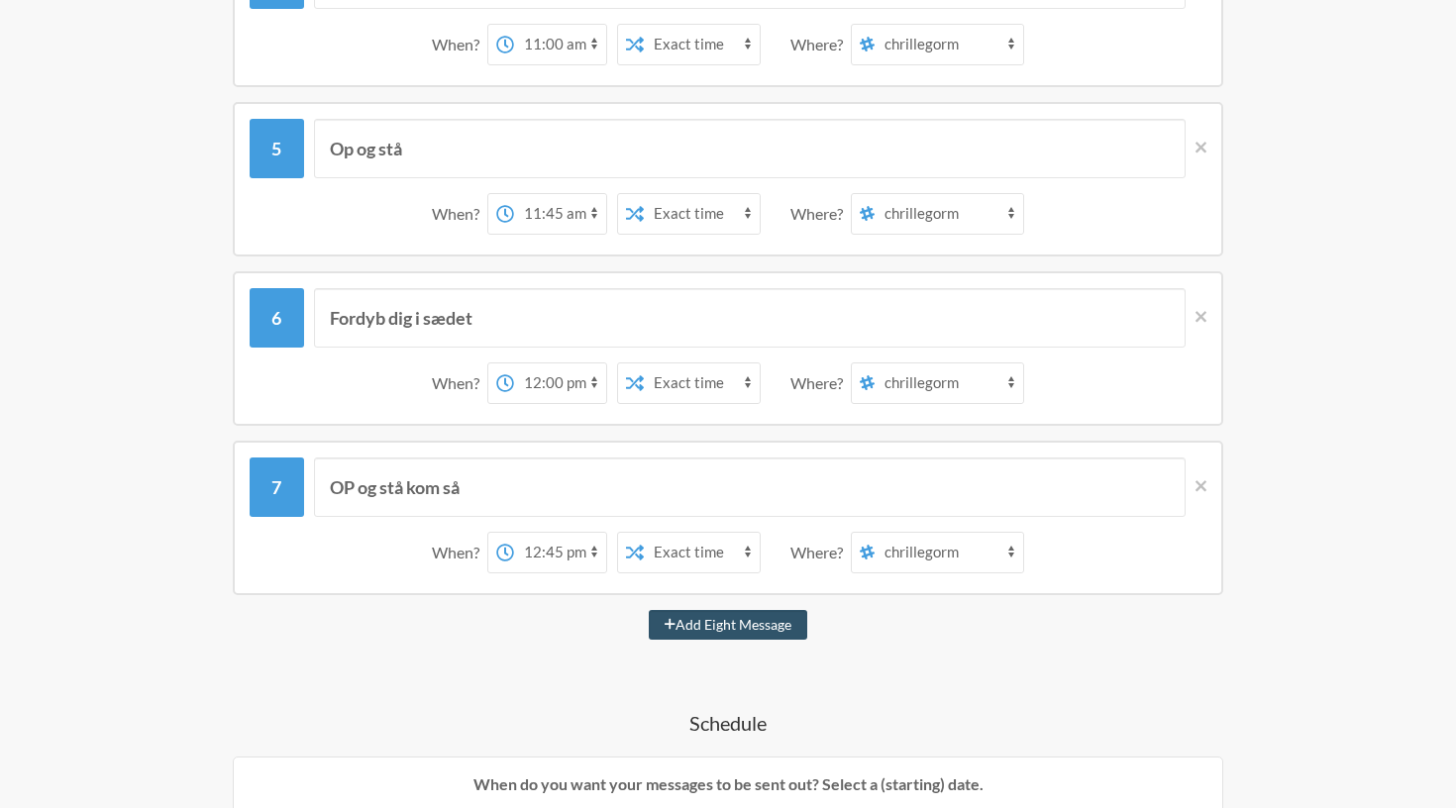
scroll to position [967, 0]
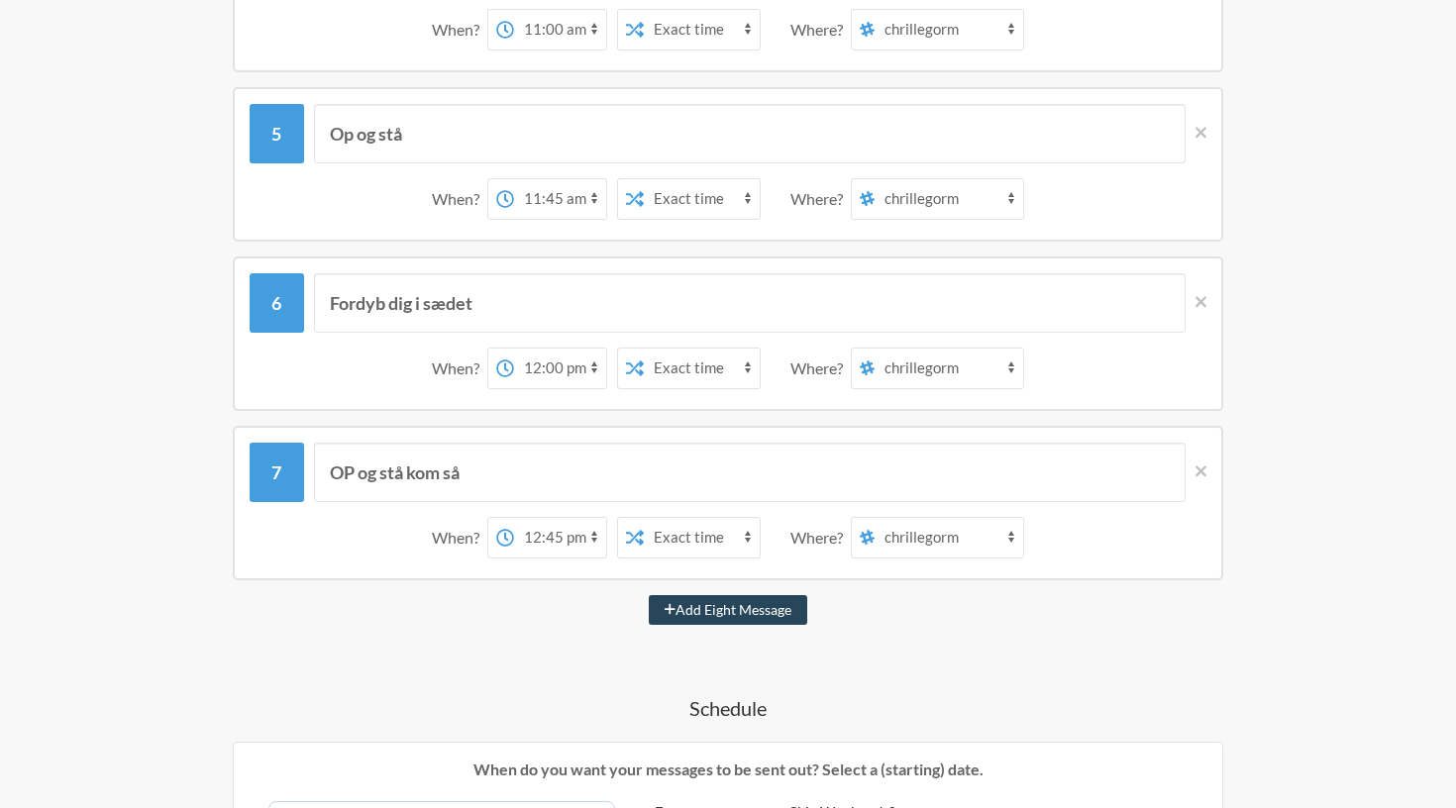
click at [720, 612] on button "Add Eight Message" at bounding box center [728, 610] width 158 height 30
select select "13:45:00"
select select "D09K2U10VPY"
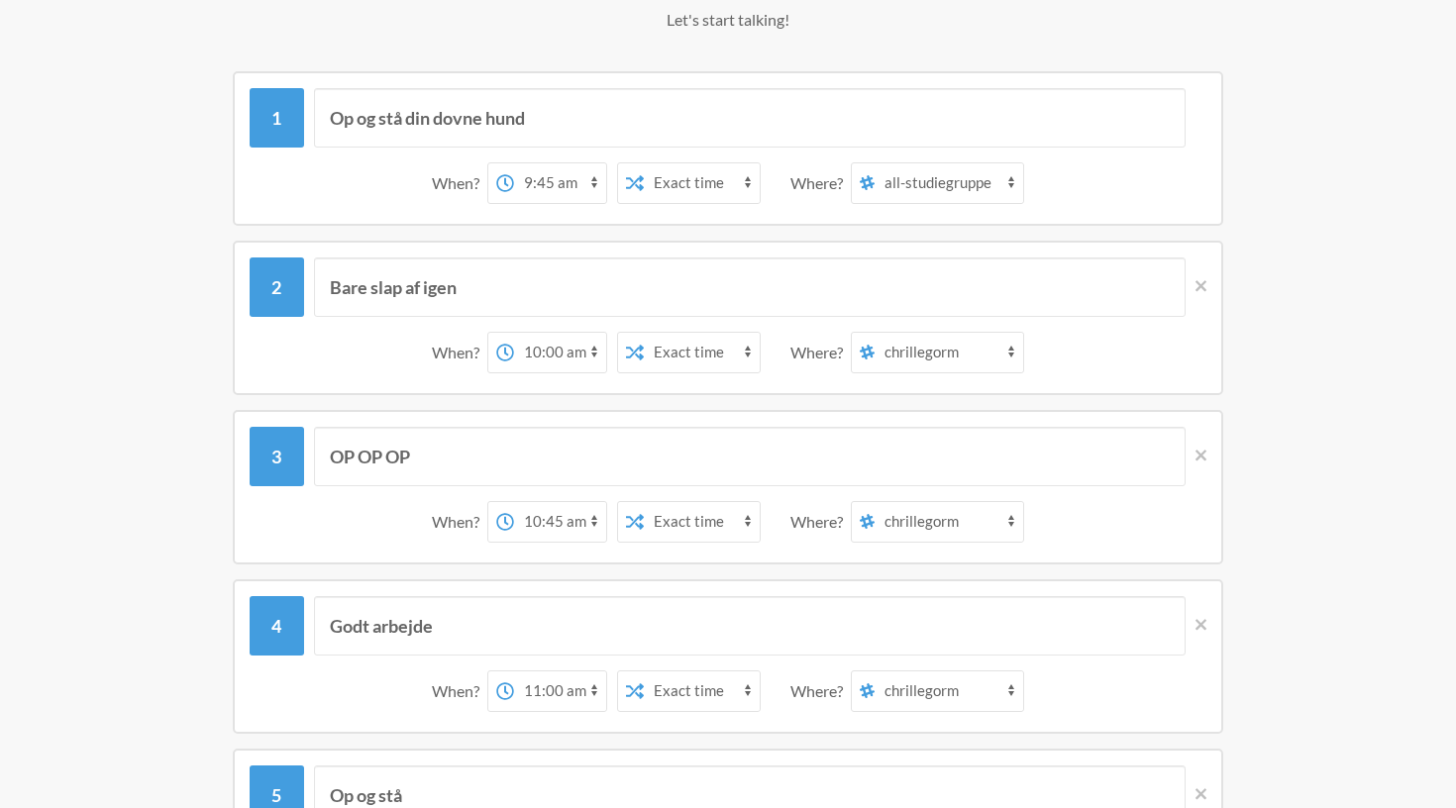
scroll to position [309, 0]
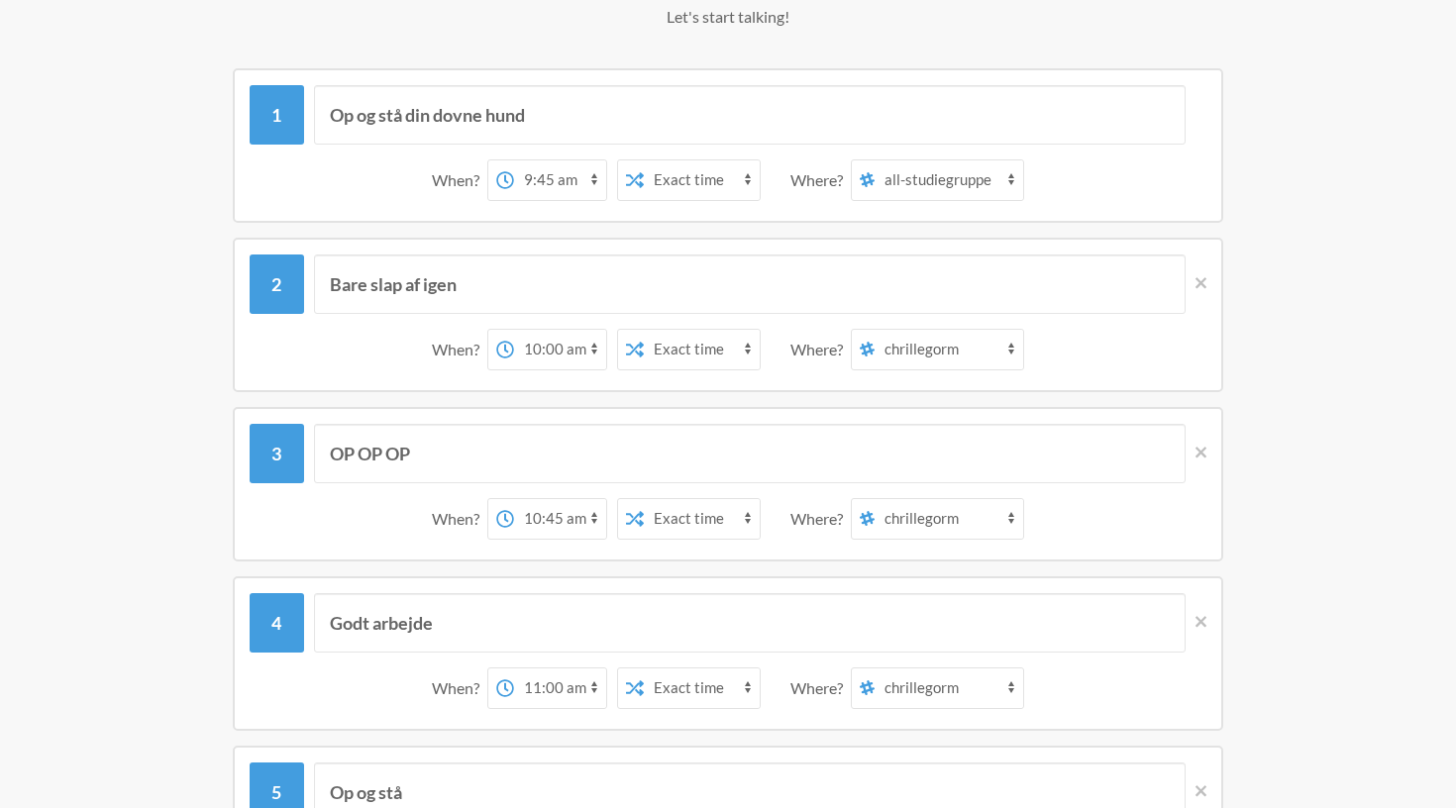
select select "C09K4R7MZL2"
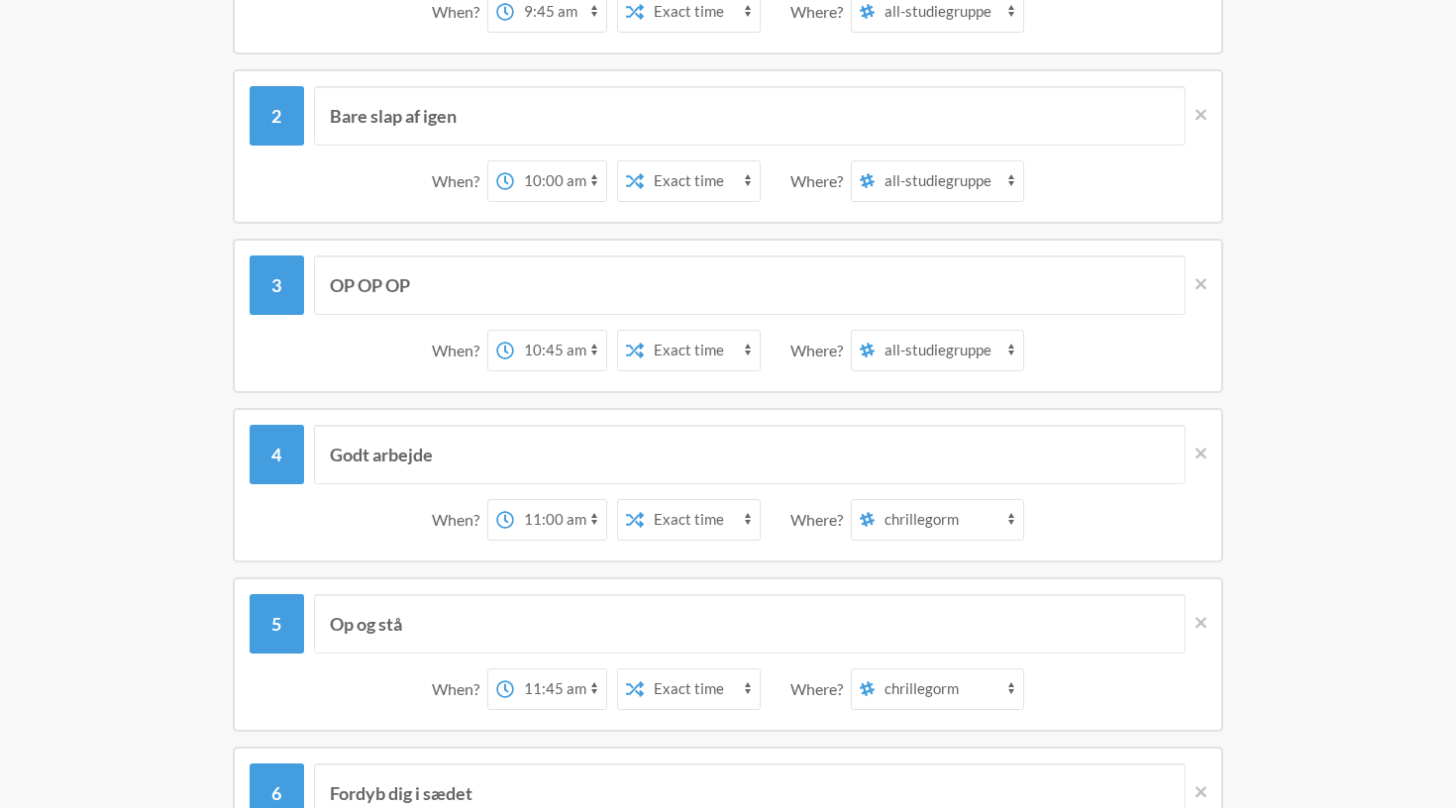
scroll to position [478, 0]
select select "C09K4R7MZL2"
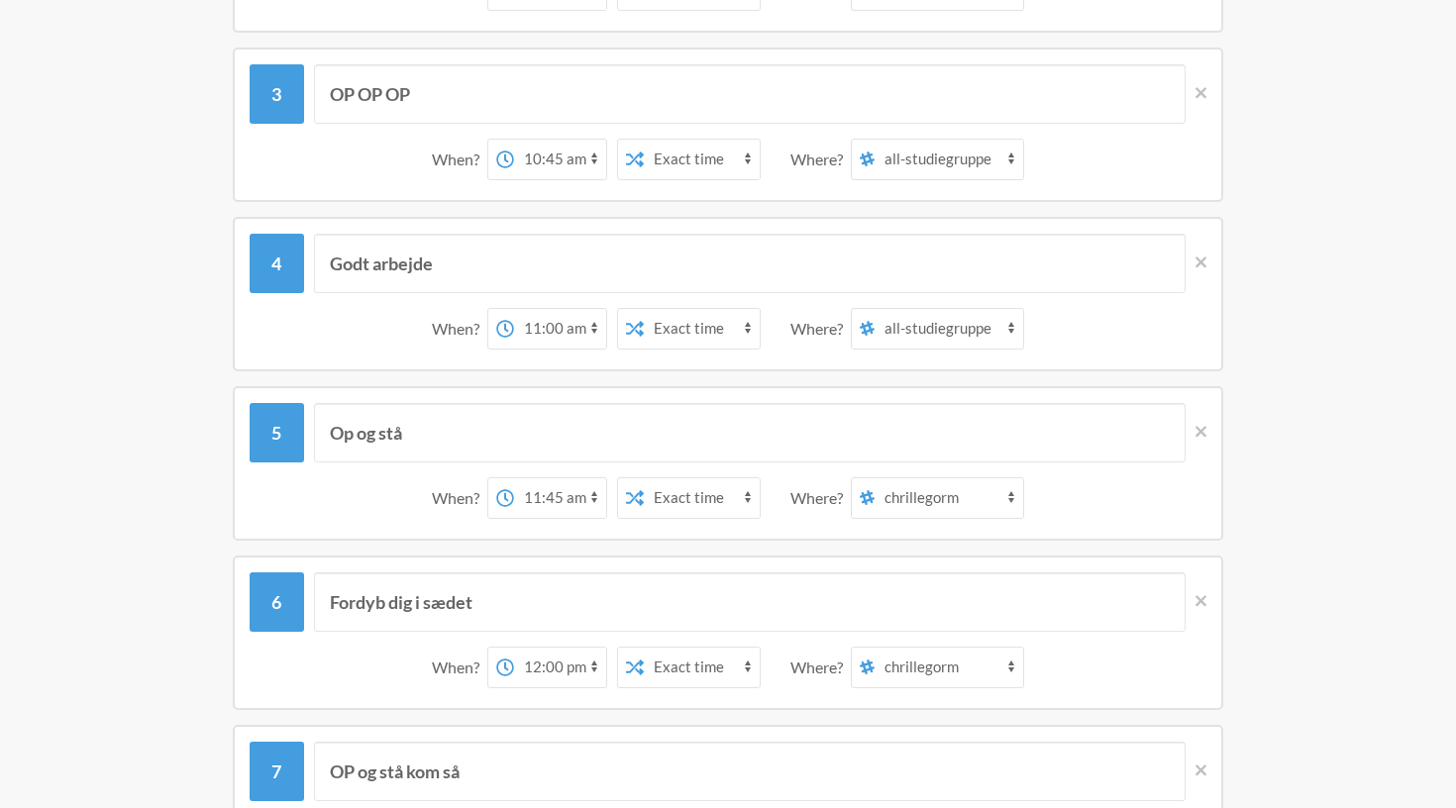
scroll to position [717, 0]
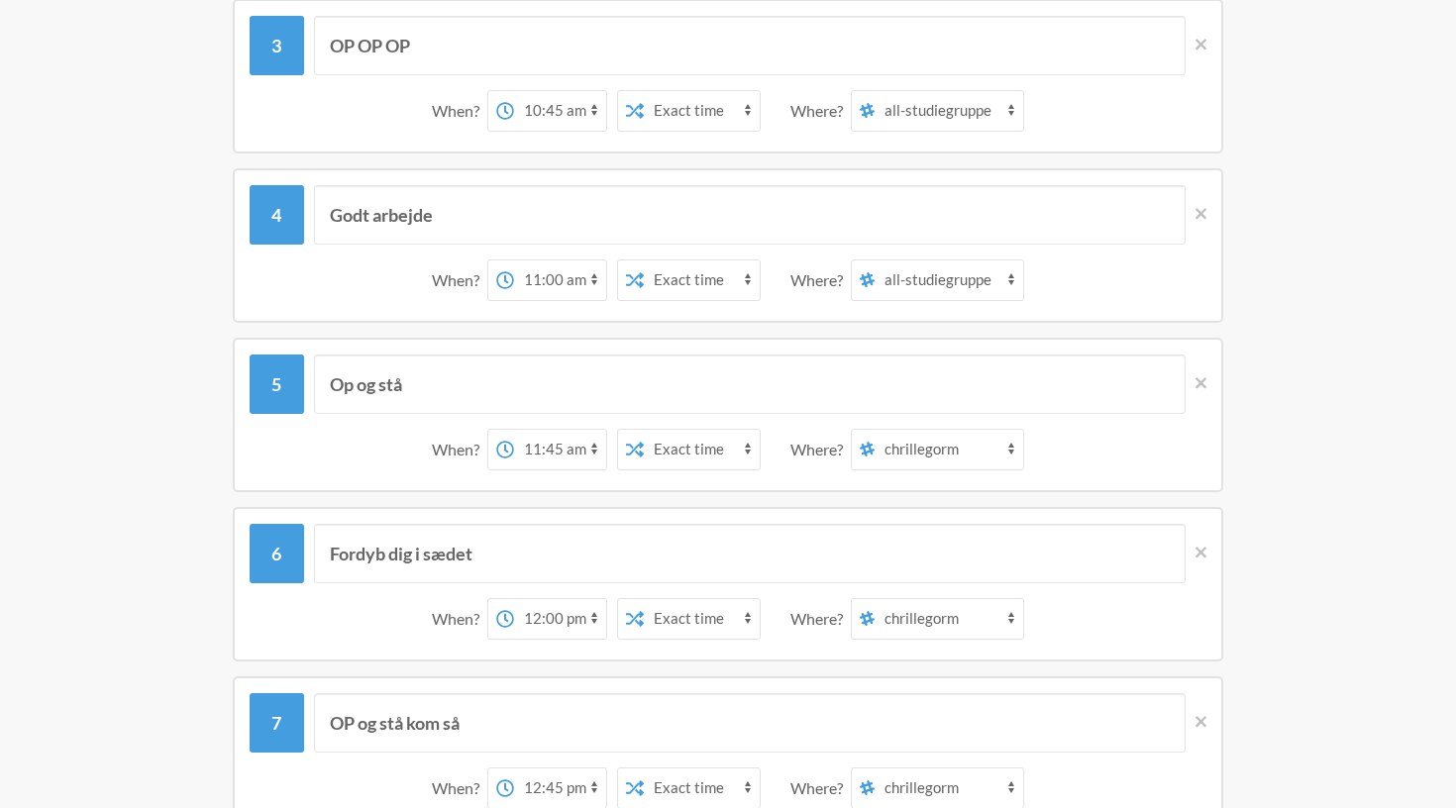
select select "C09K4R7MZL2"
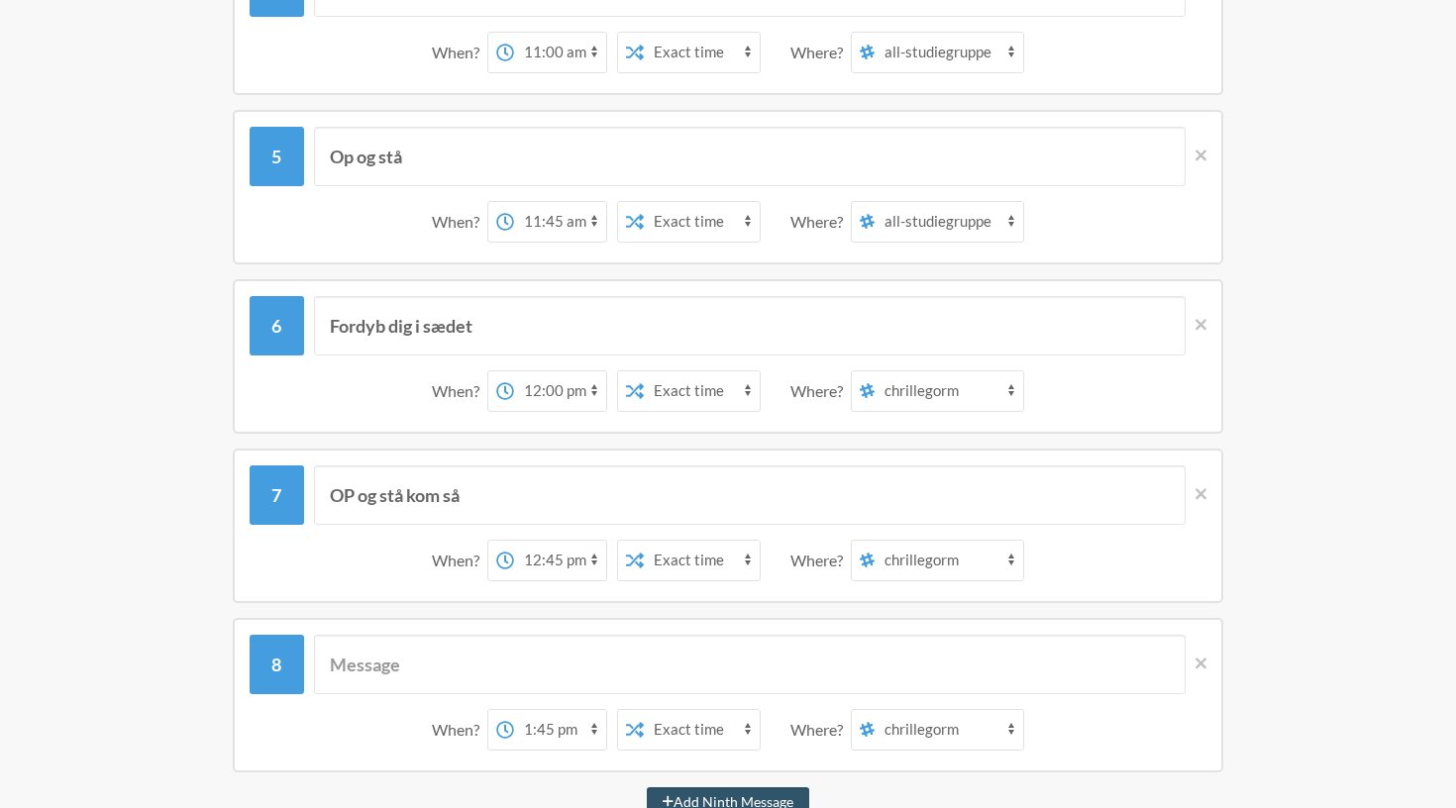
scroll to position [949, 0]
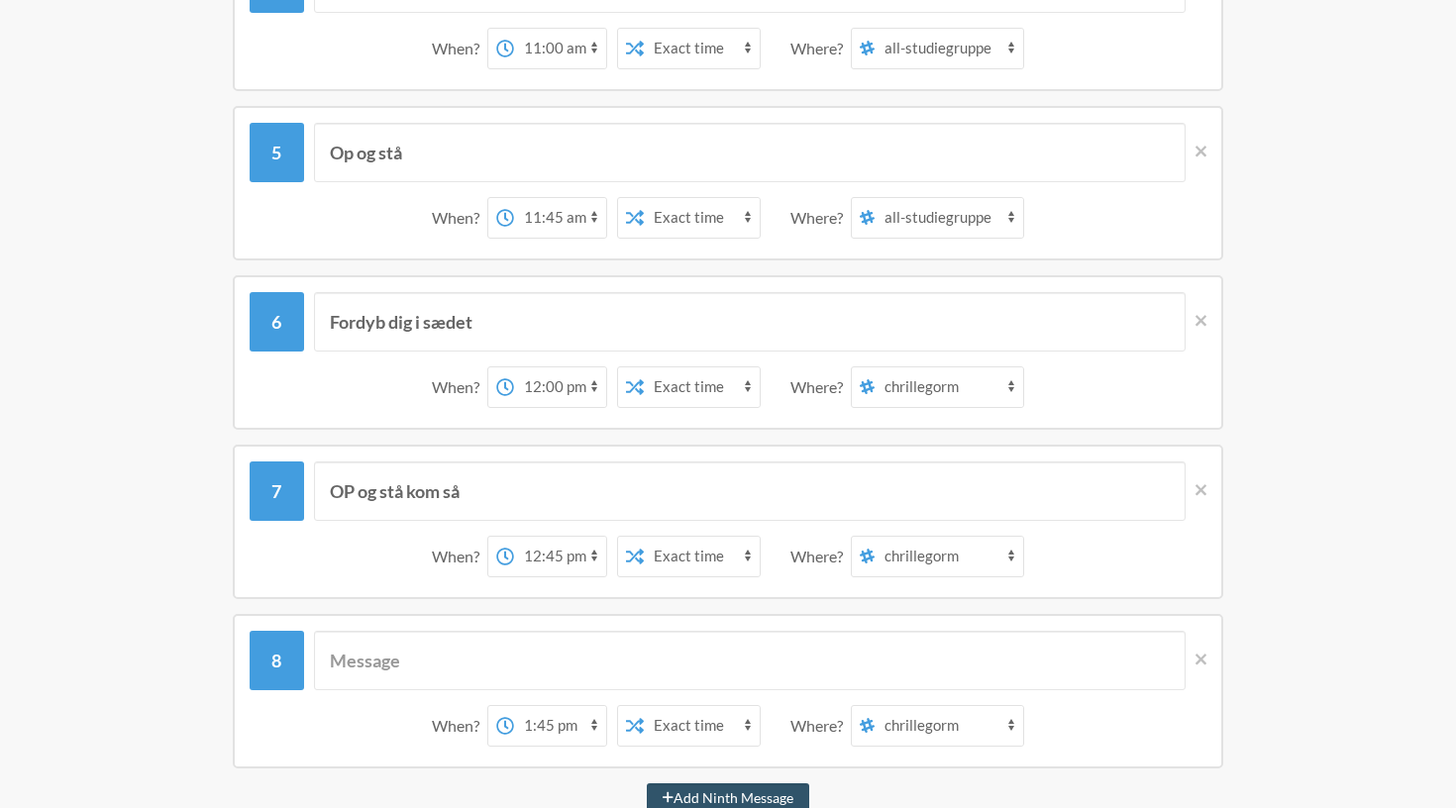
select select "C09K4R7MZL2"
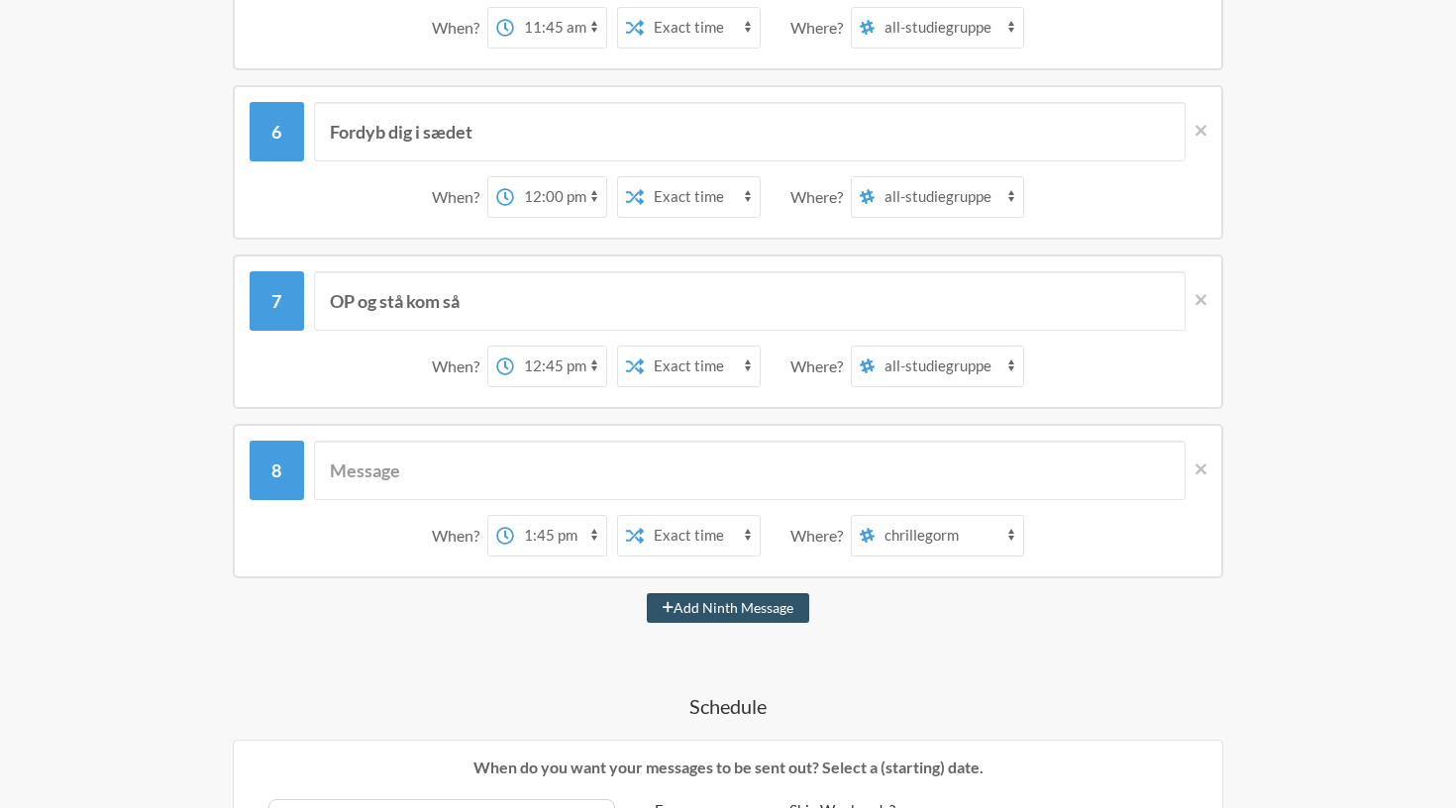
scroll to position [1140, 0]
select select "C09K4R7MZL2"
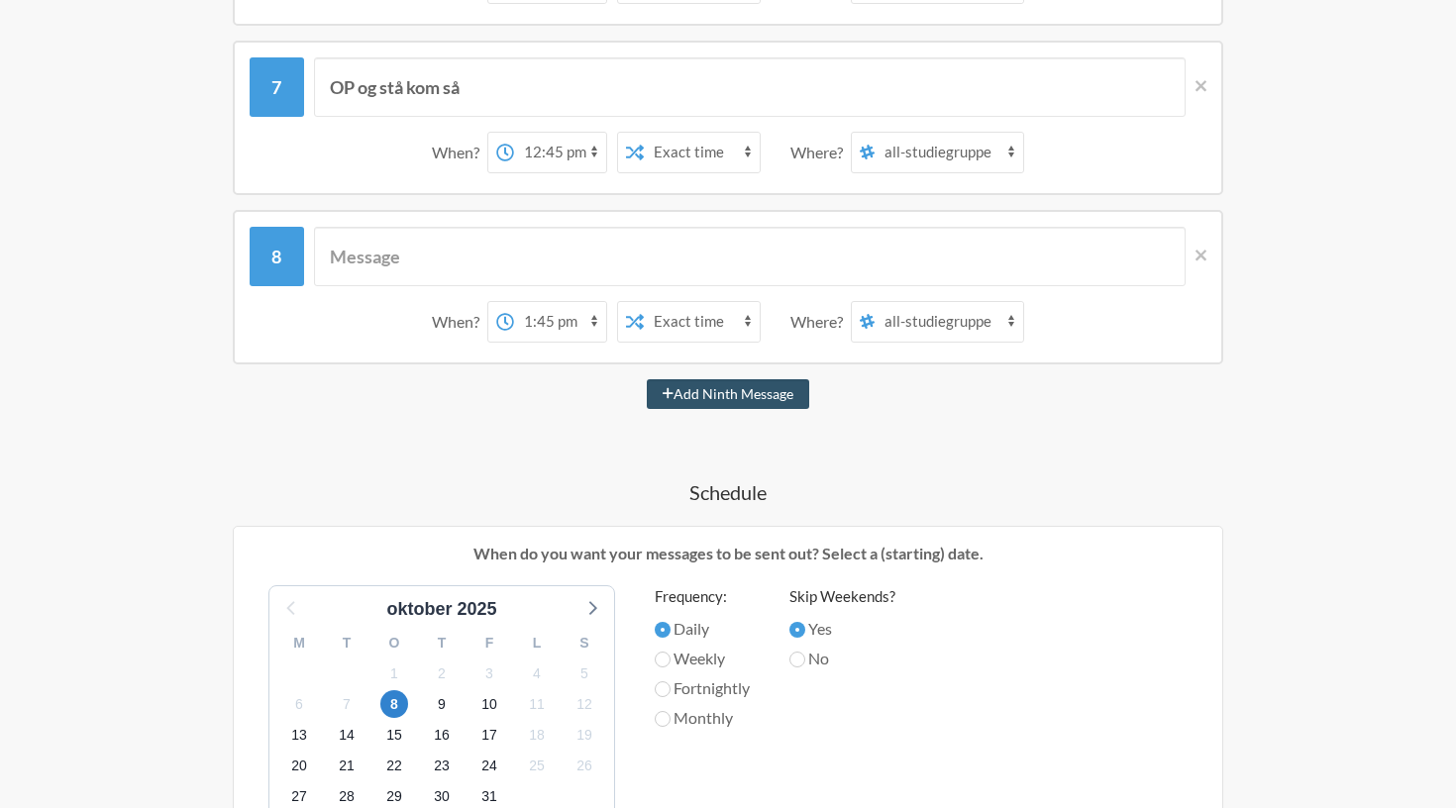
scroll to position [1239, 0]
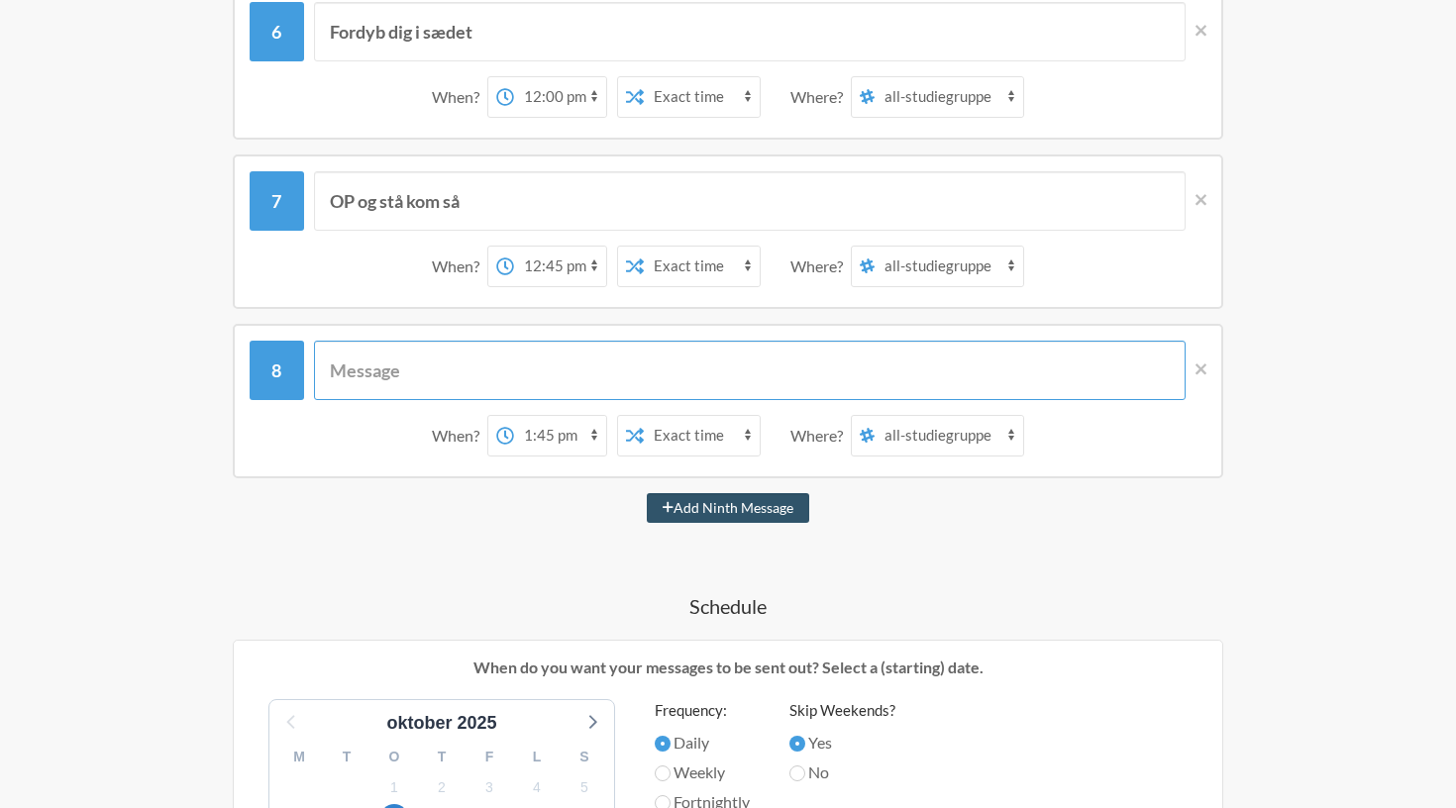
click at [674, 392] on input "text" at bounding box center [750, 370] width 872 height 59
type input "Slap af igen"
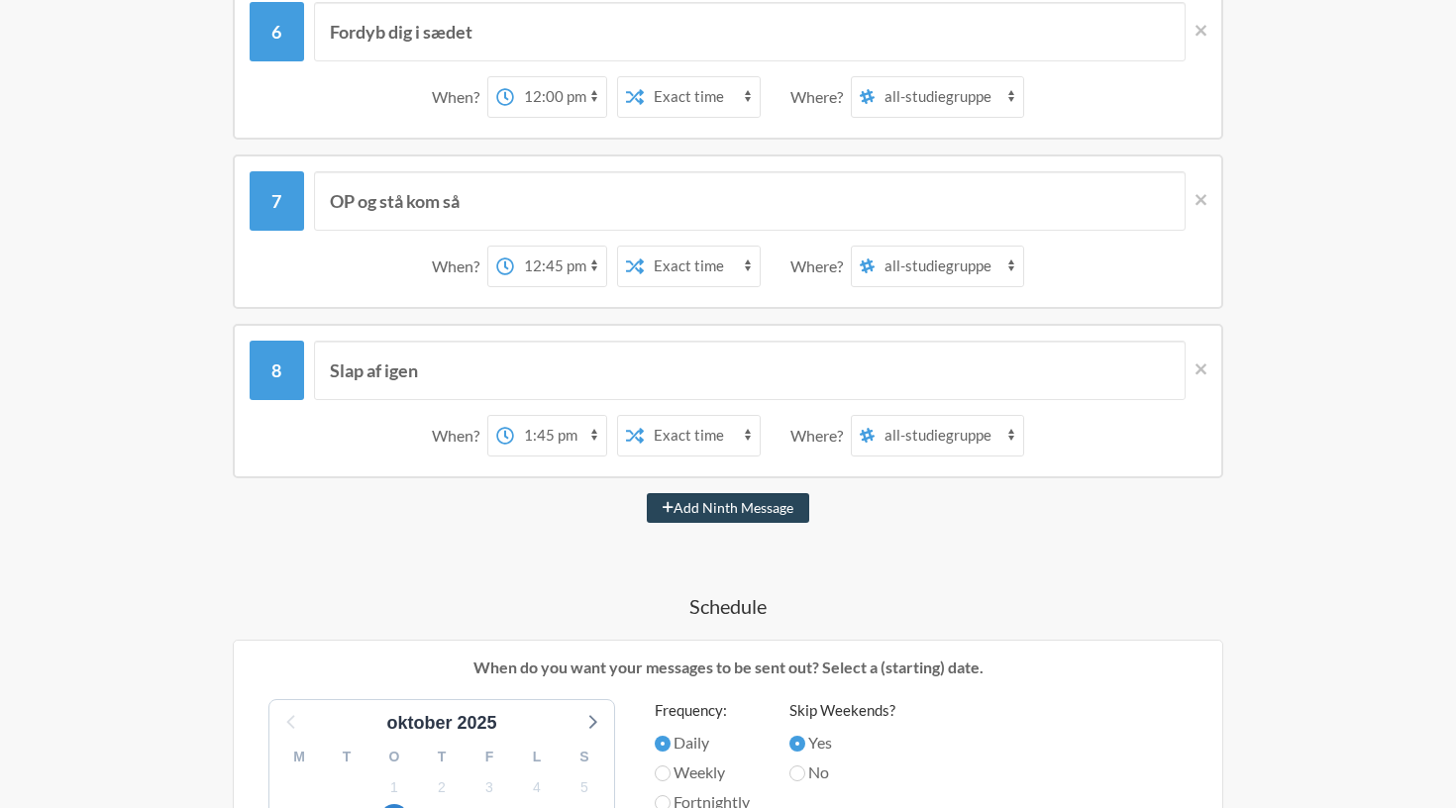
click at [751, 507] on button "Add Ninth Message" at bounding box center [728, 508] width 162 height 30
select select "14:45:00"
select select "D09K2U10VPY"
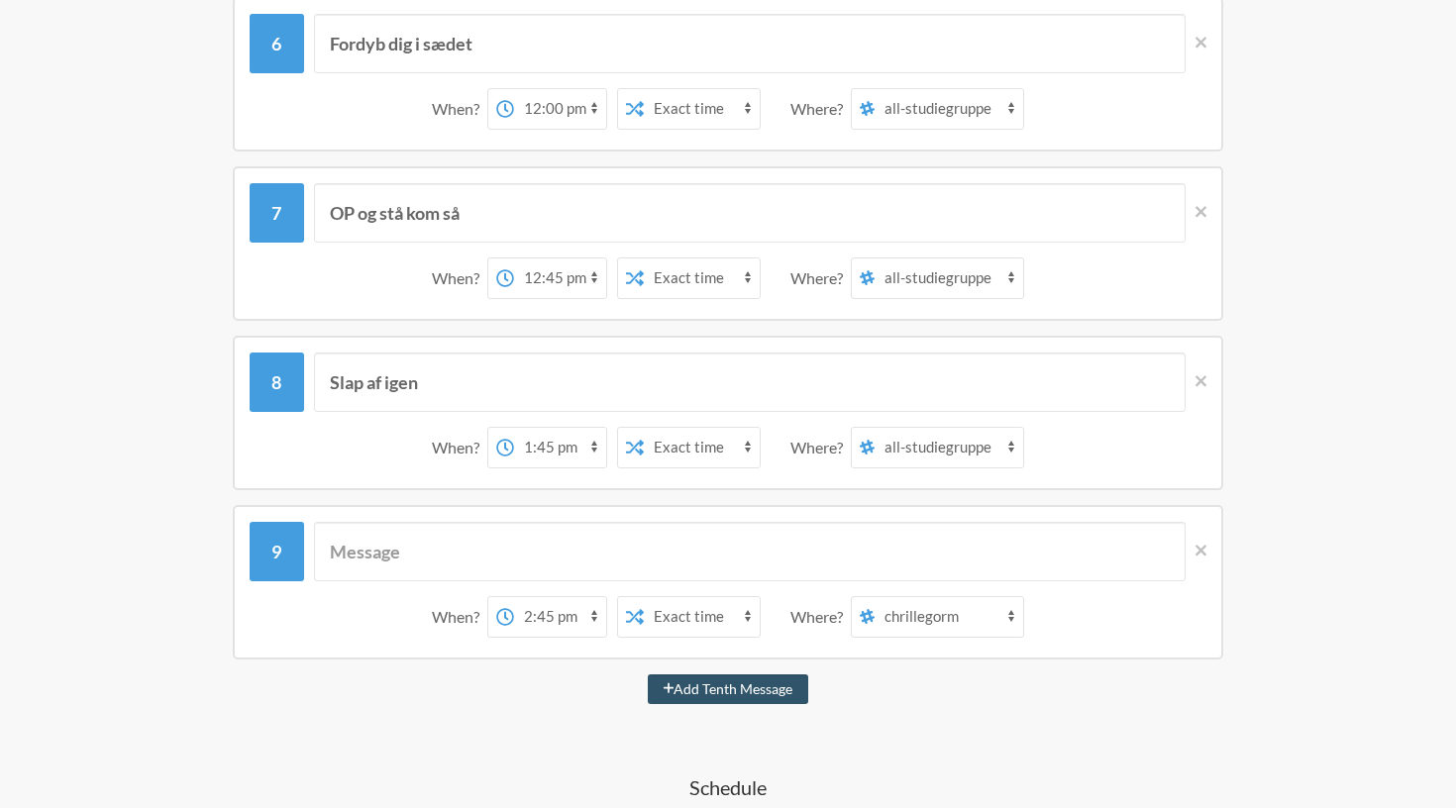
scroll to position [1222, 0]
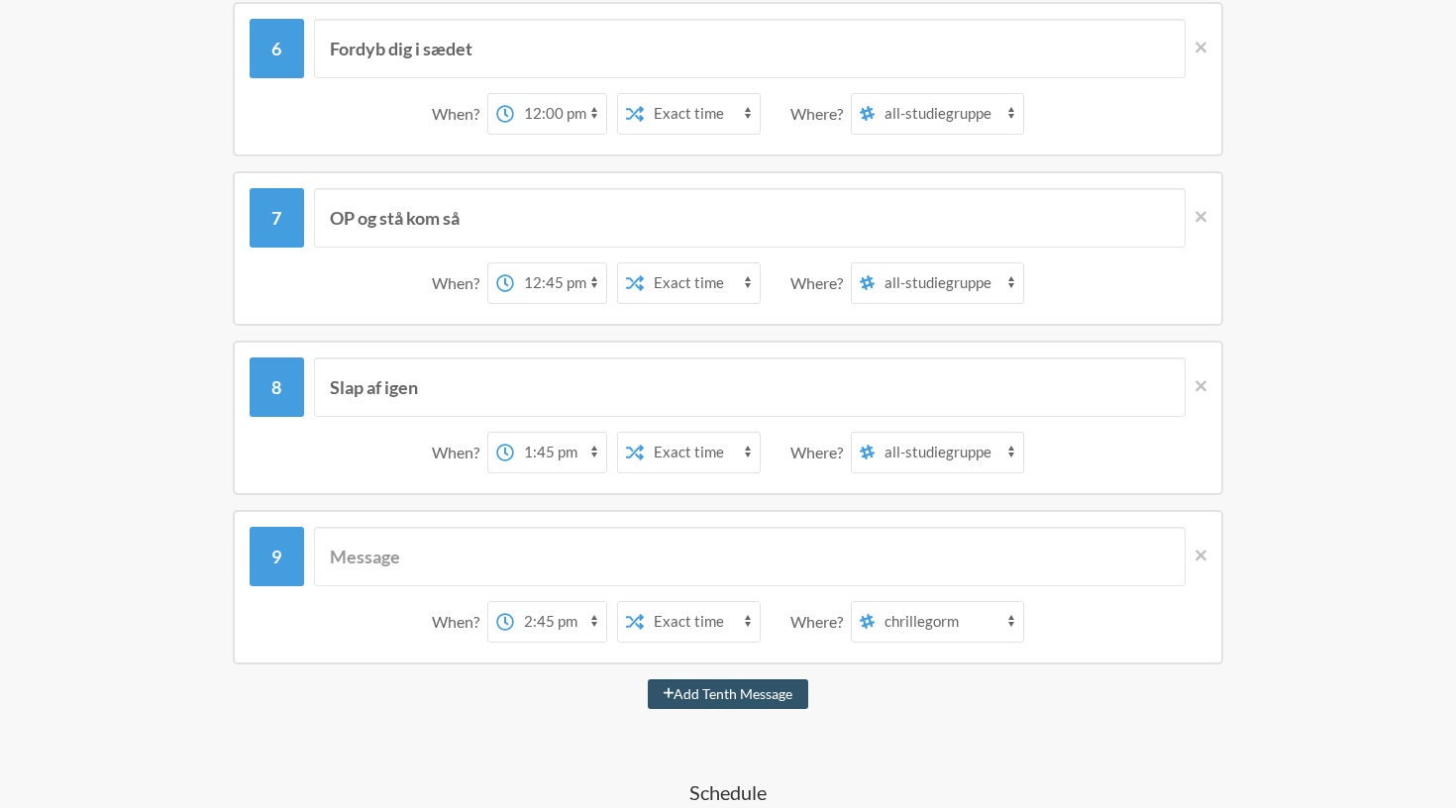
select select "13:00:00"
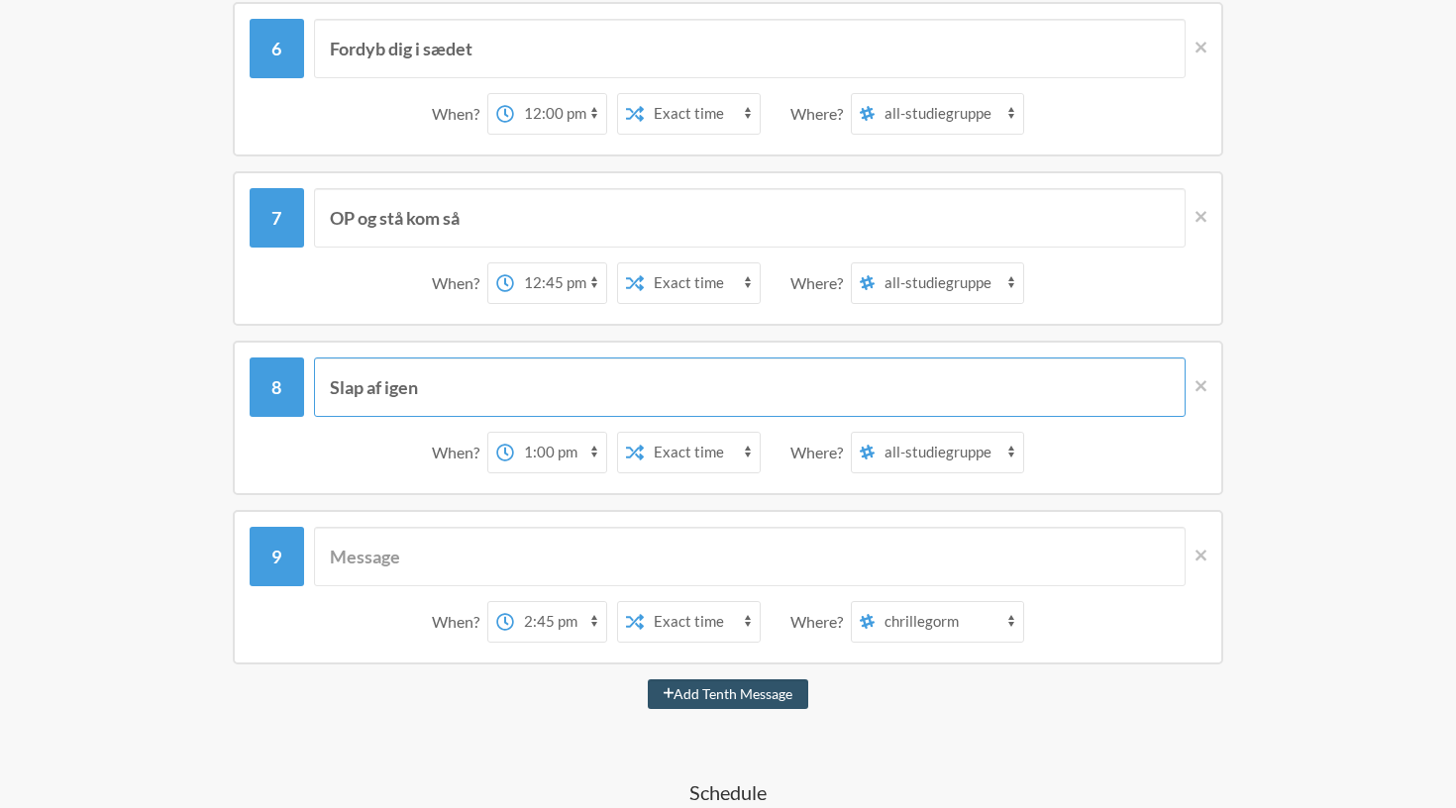
click at [451, 395] on input "Slap af igen" at bounding box center [750, 386] width 872 height 59
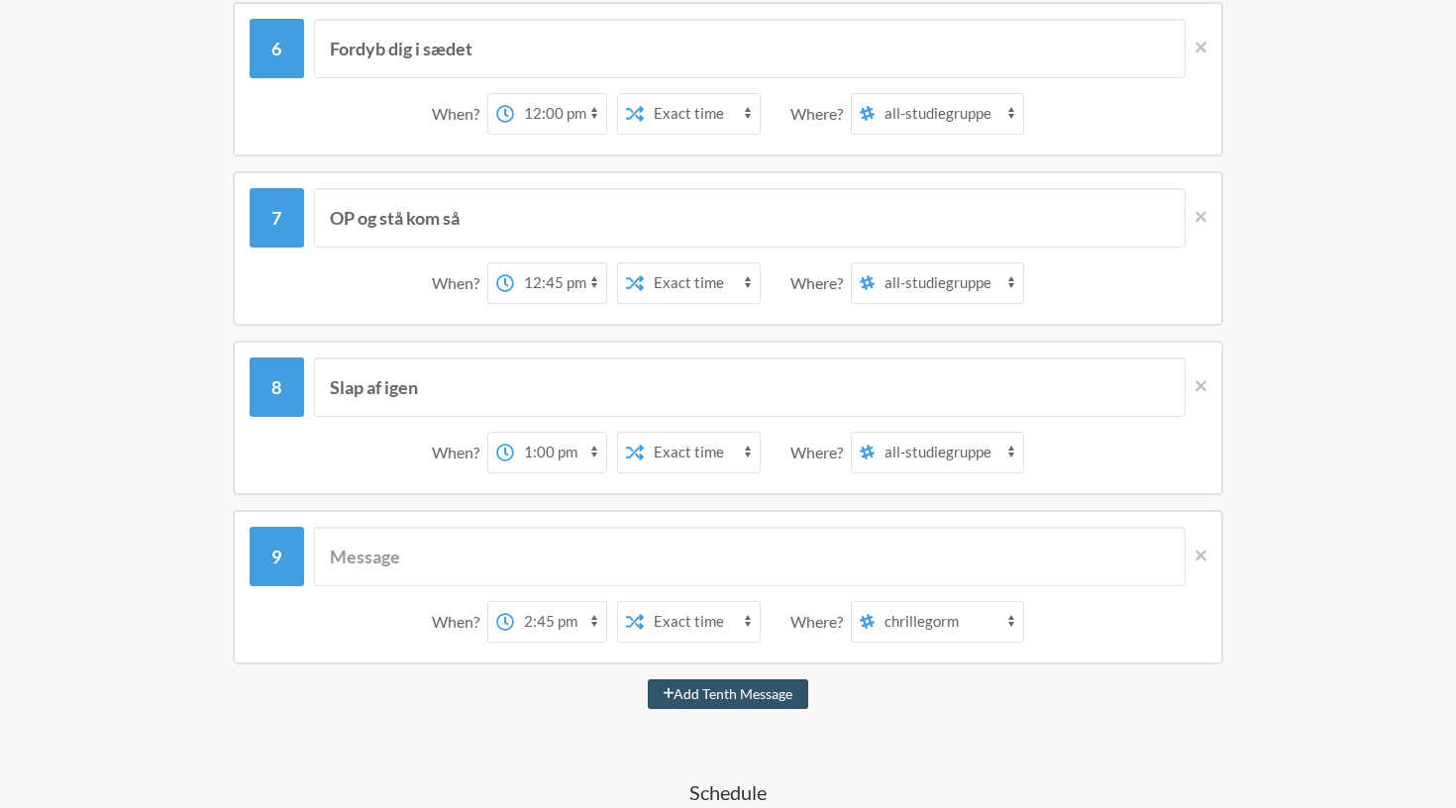
click at [411, 499] on div "Op og stå din dovne hund When? 12:00 am 12:15 am 12:30 am 12:45 am 1:00 am 1:15…" at bounding box center [727, 382] width 1149 height 2454
select select "13:45:00"
click at [627, 569] on input "text" at bounding box center [750, 556] width 872 height 59
type input "Kom op"
click at [743, 687] on button "Add Tenth Message" at bounding box center [728, 694] width 161 height 30
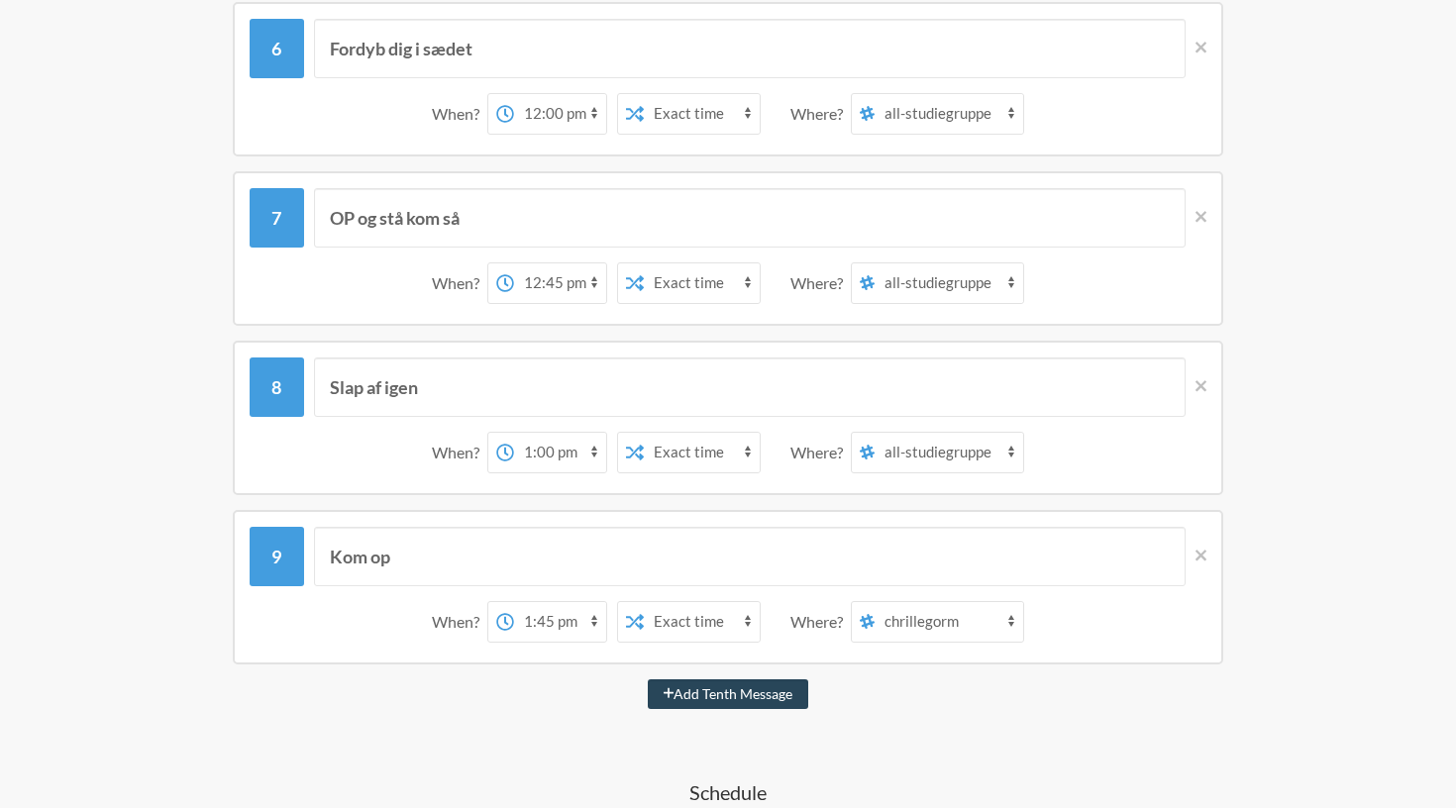
select select "14:45:00"
select select "D09K2U10VPY"
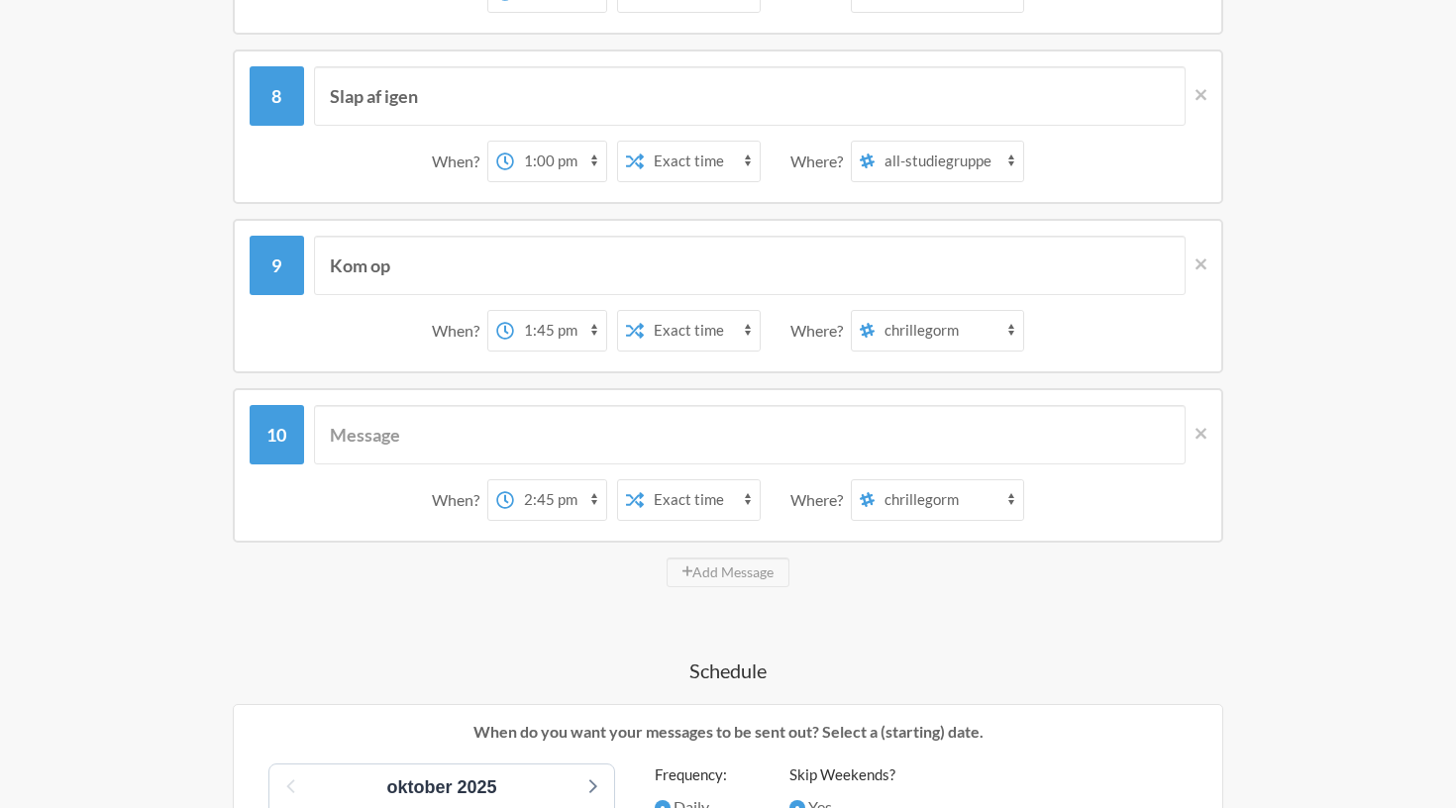
scroll to position [1522, 0]
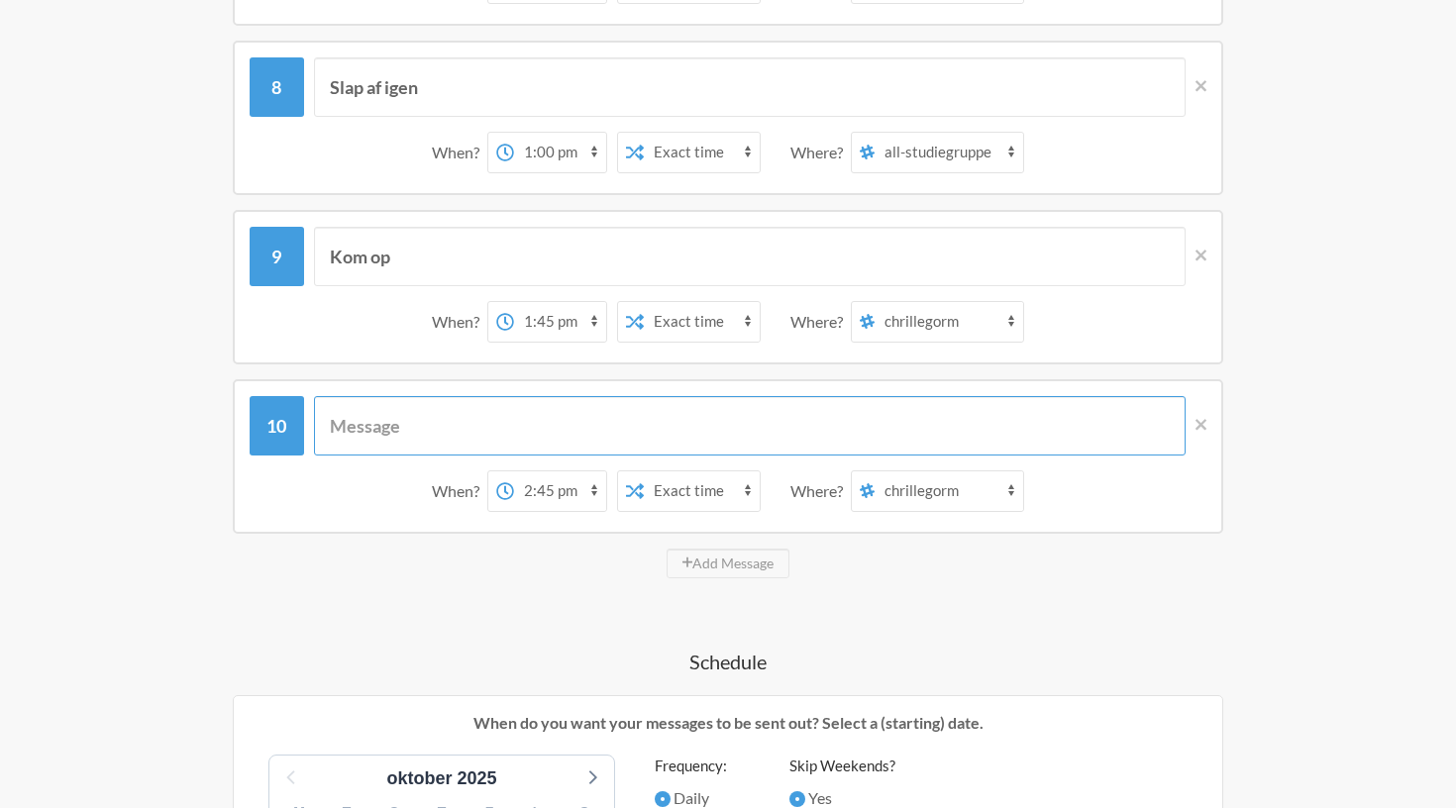
click at [577, 432] on input "text" at bounding box center [750, 425] width 872 height 59
type input "Ned igen godt arbejde"
select select "14:00:00"
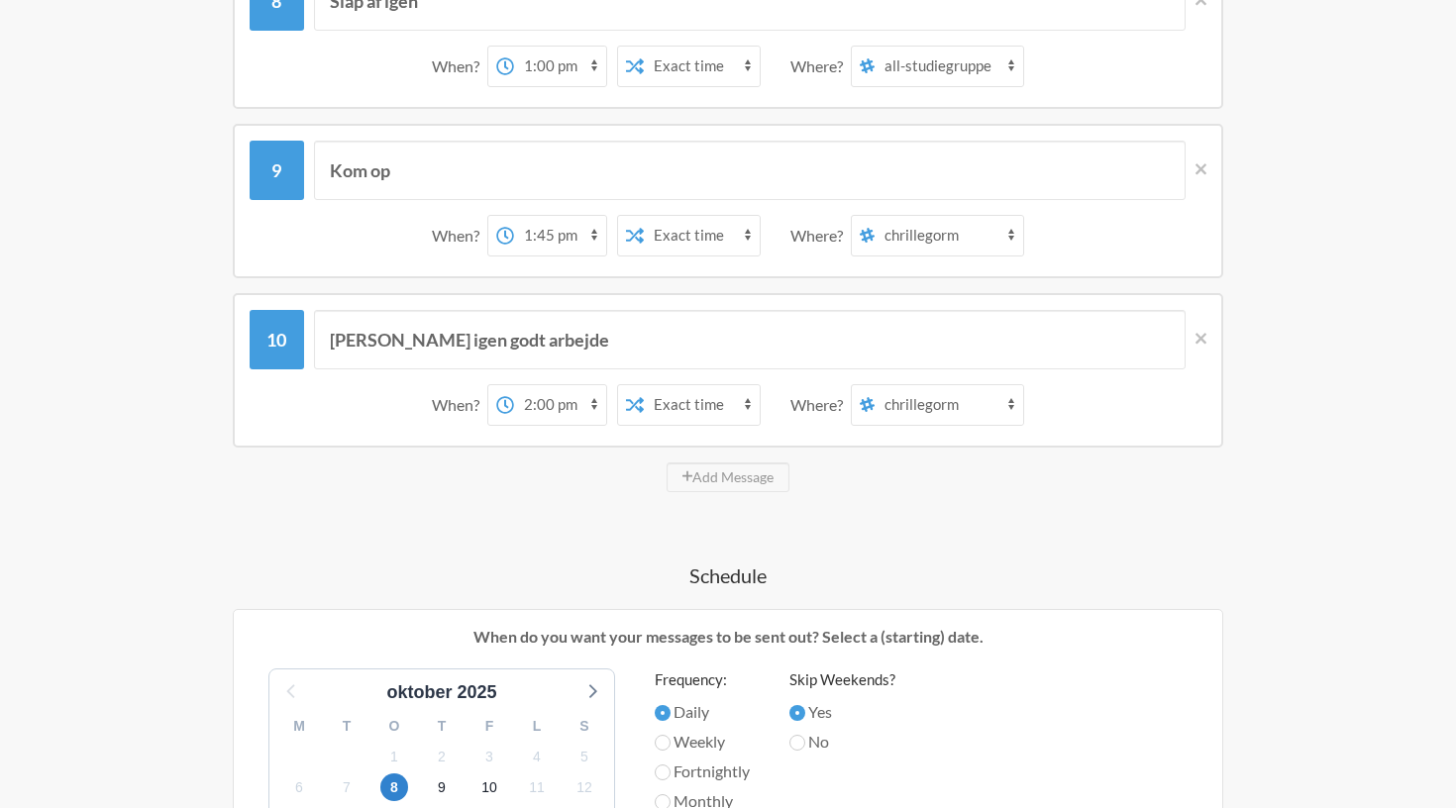
scroll to position [1610, 0]
select select "C09K4R7MZL2"
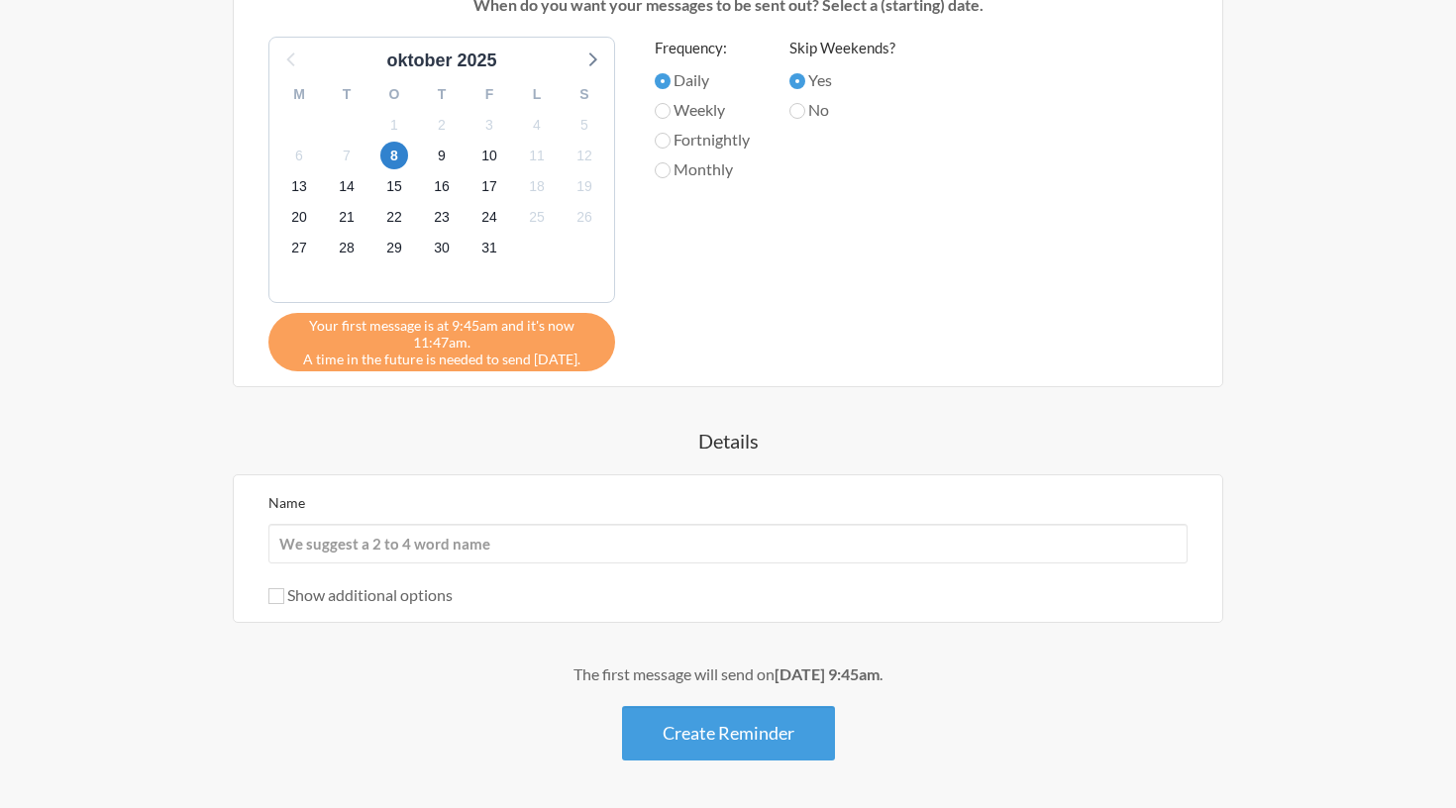
scroll to position [2241, 0]
click at [653, 556] on input "Name" at bounding box center [727, 543] width 919 height 40
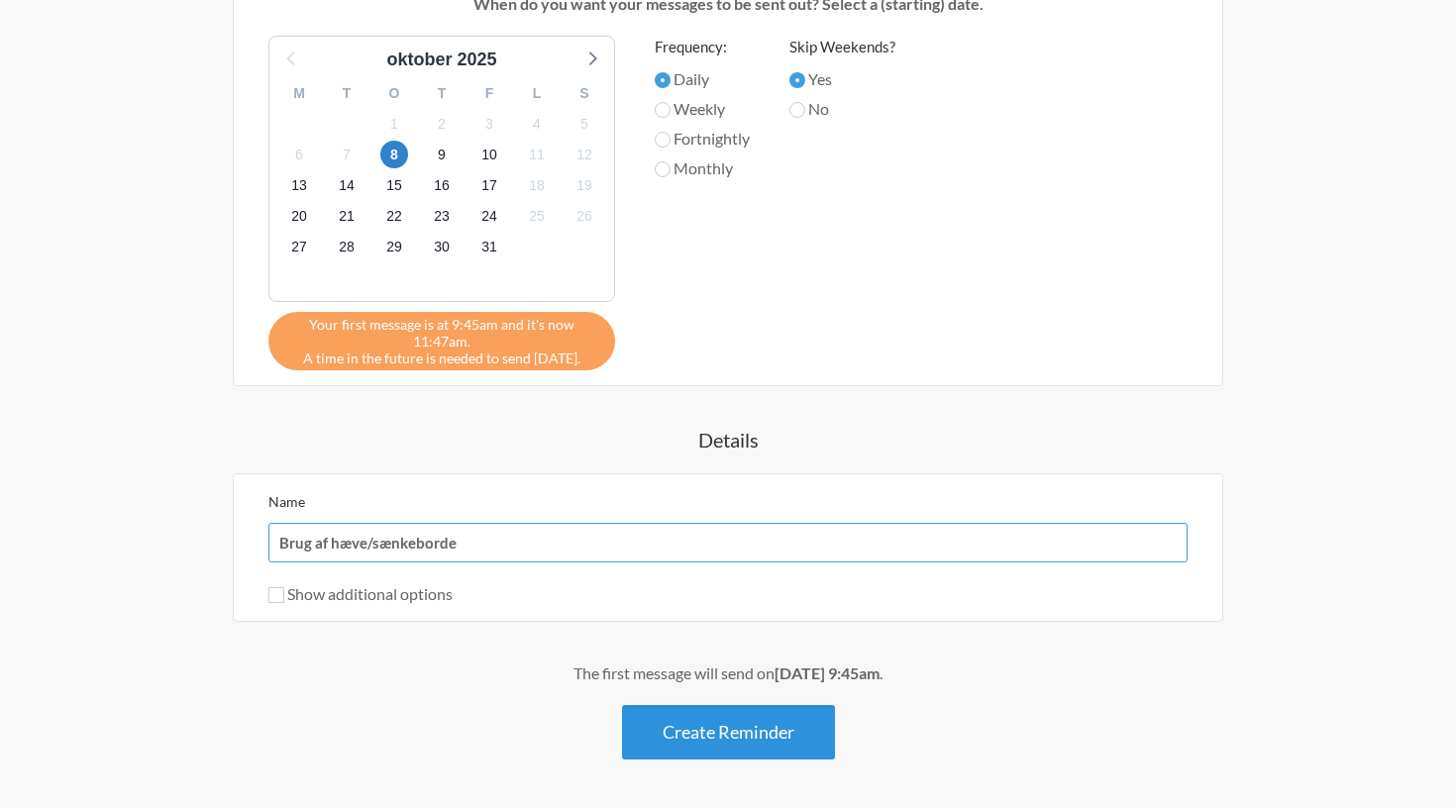
type input "Brug af hæve/sænkeborde"
click at [777, 741] on button "Create Reminder" at bounding box center [728, 732] width 213 height 54
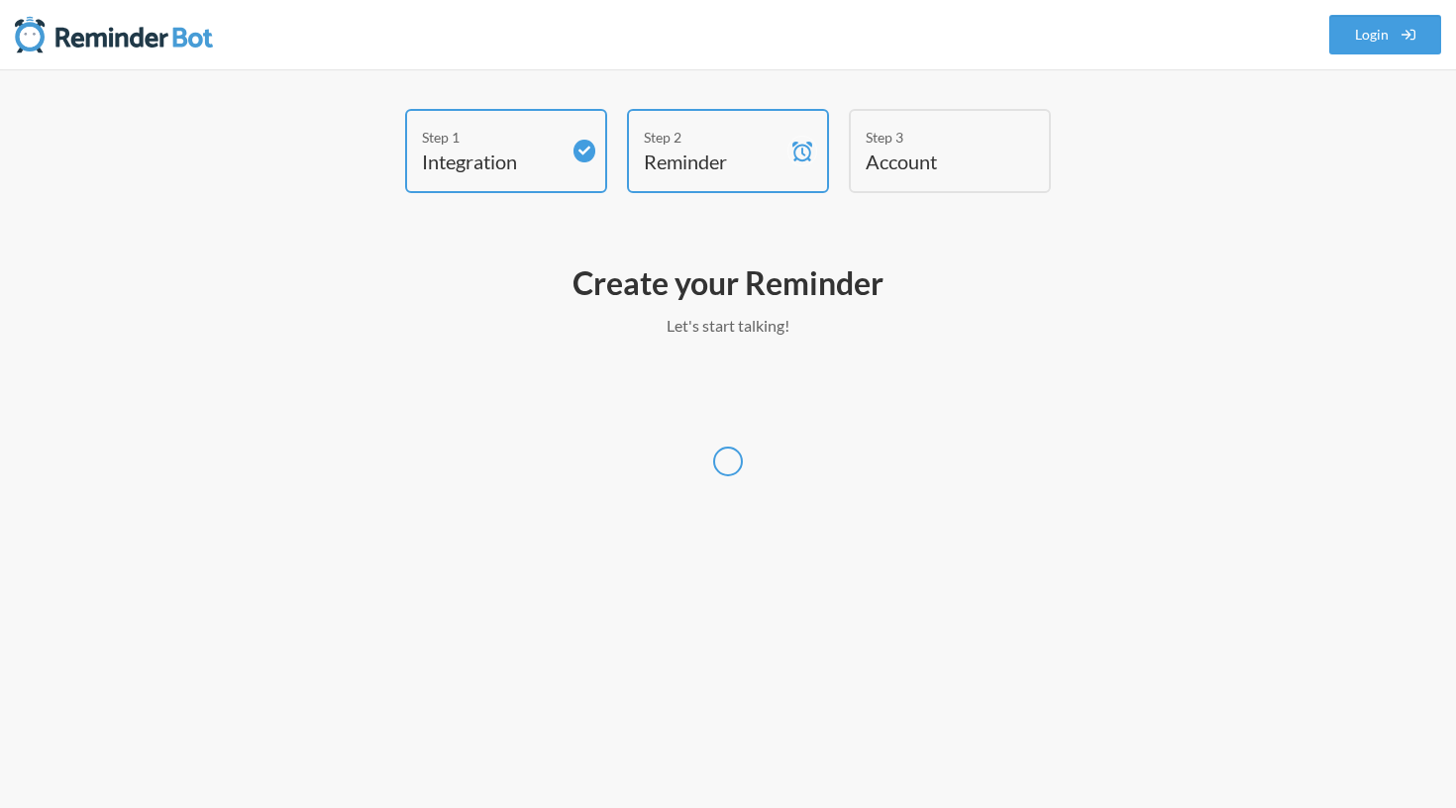
select select "Europe/Copenhagen"
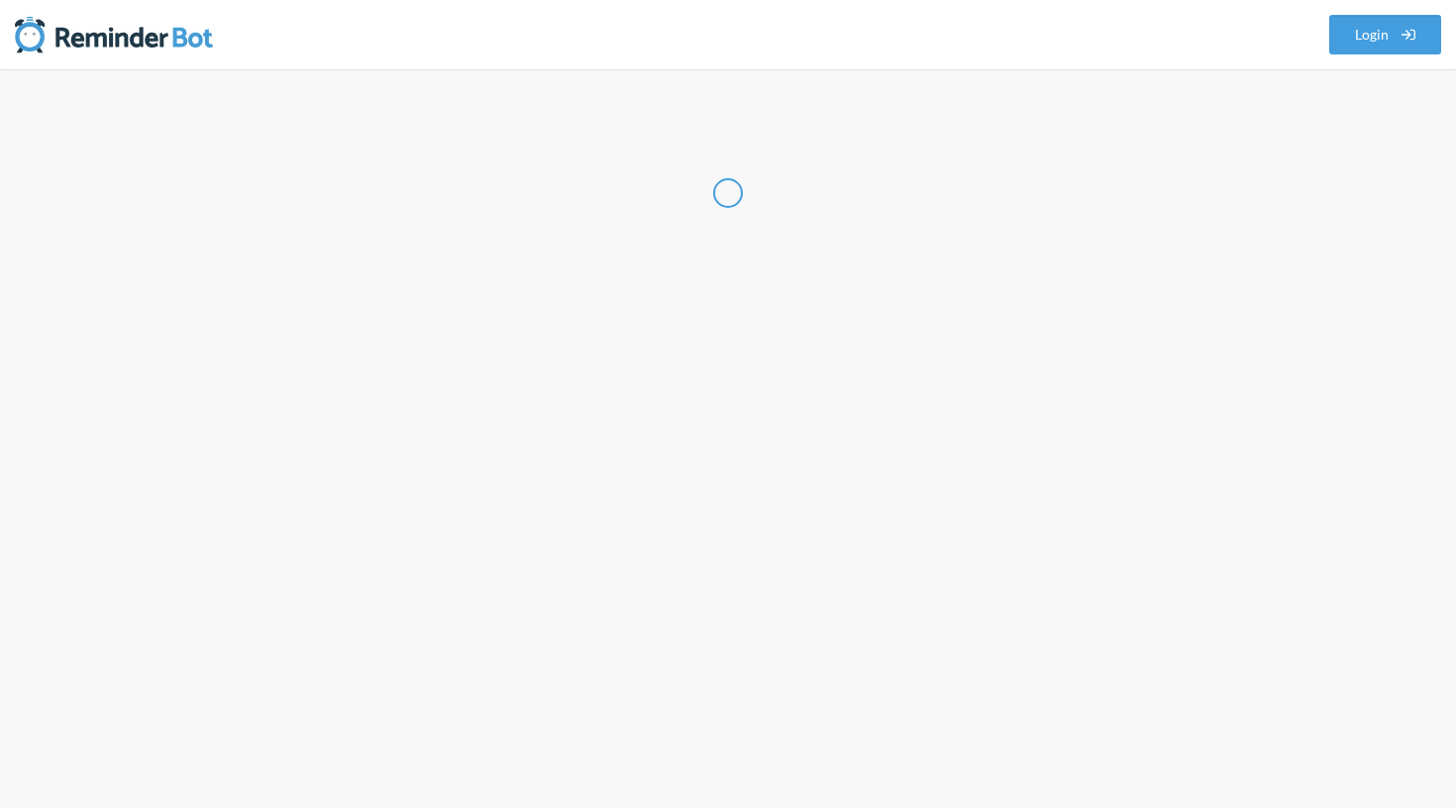
select select "DK"
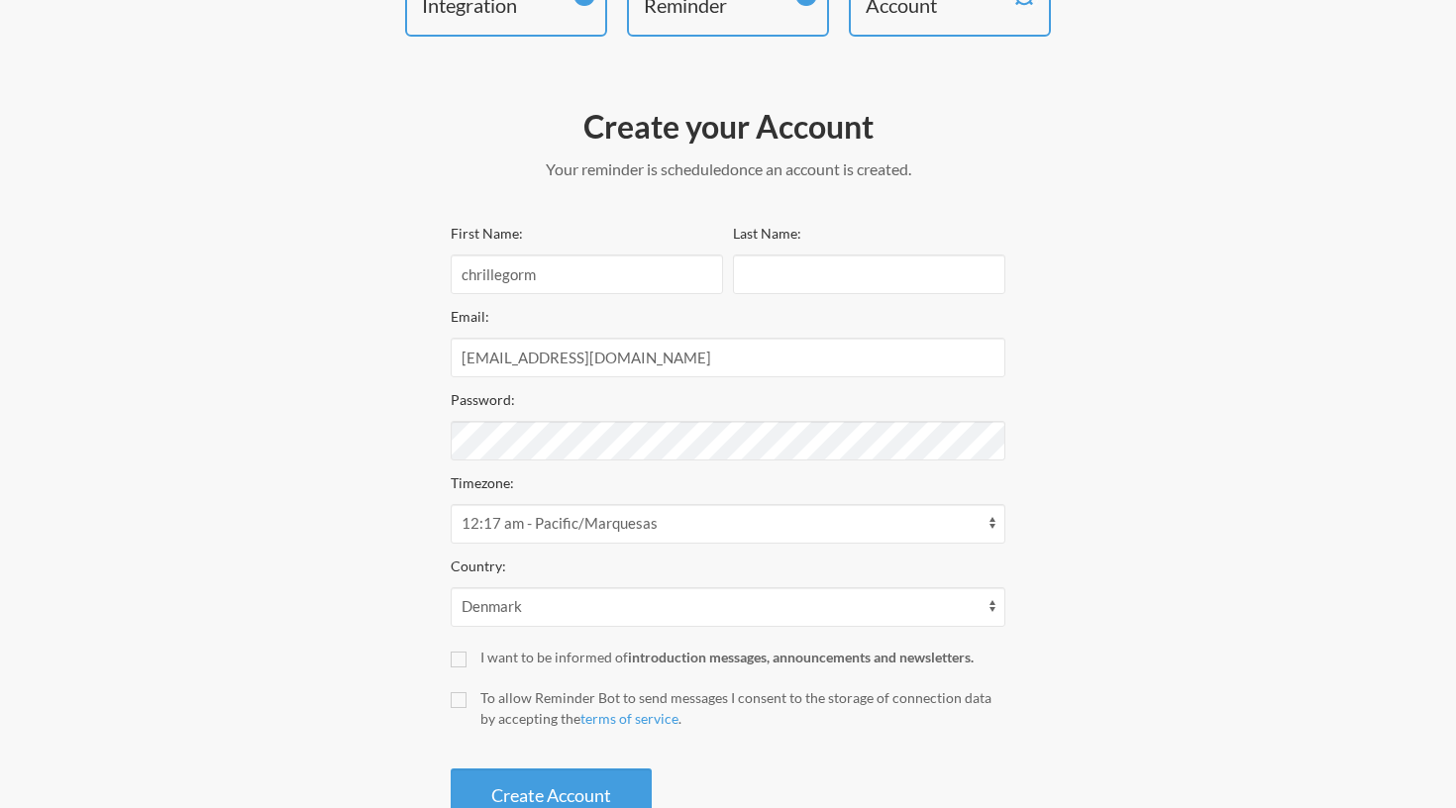
scroll to position [220, 0]
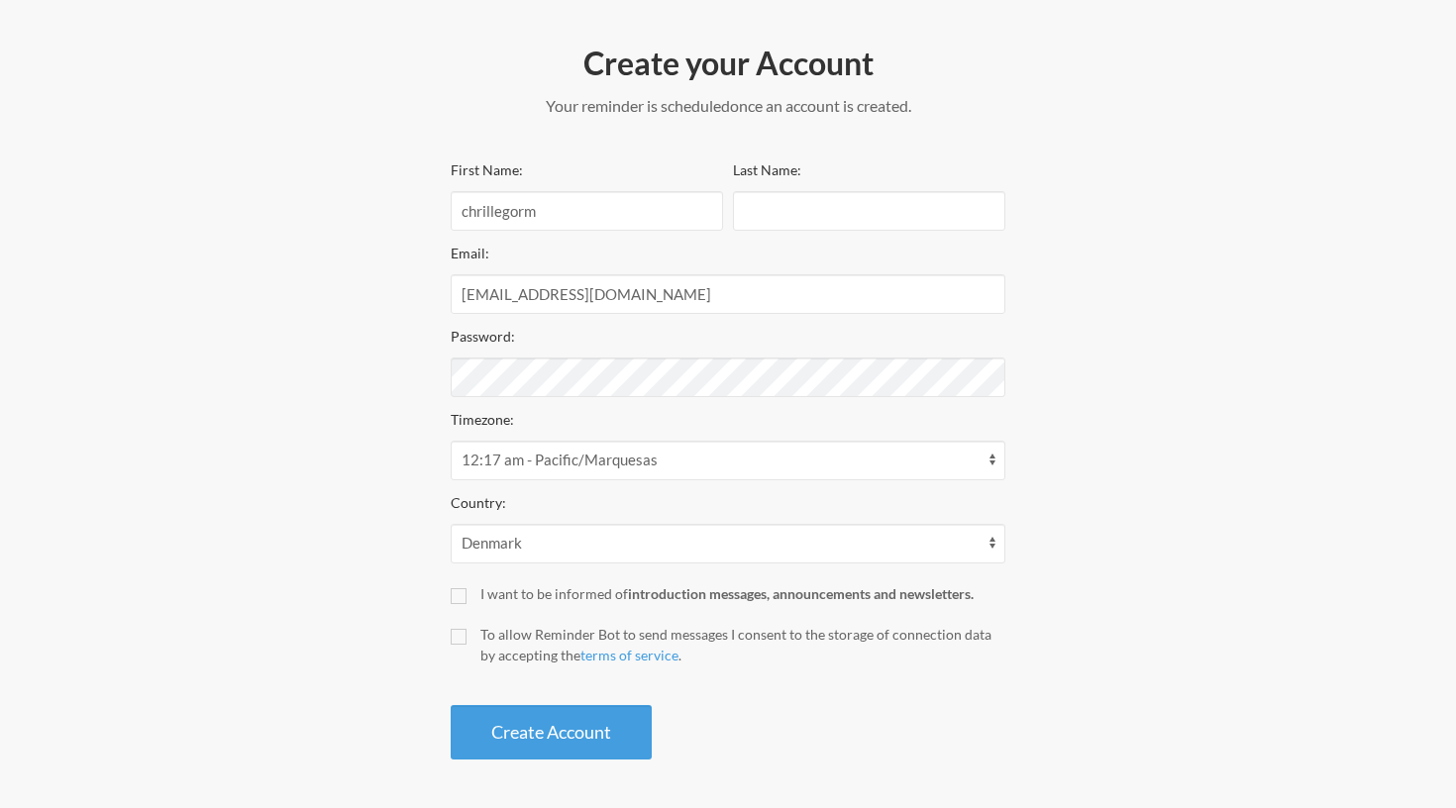
click at [463, 635] on input "To allow Reminder Bot to send messages I consent to the storage of connection d…" at bounding box center [459, 637] width 16 height 16
checkbox input "true"
click at [499, 731] on button "Create Account" at bounding box center [551, 732] width 201 height 54
click at [952, 210] on input "Last Name:" at bounding box center [869, 211] width 272 height 40
type input "Albrechtsen"
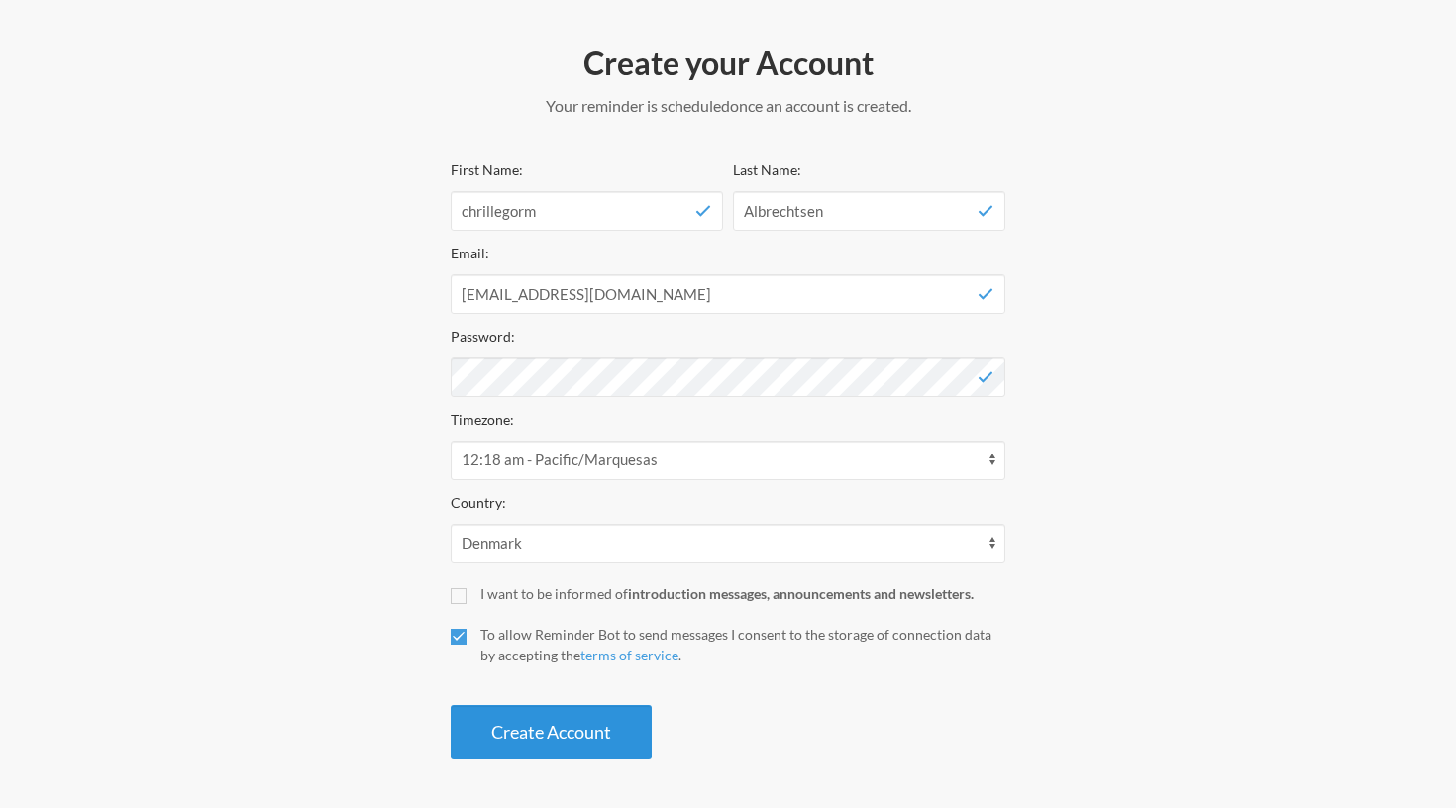
click at [531, 734] on button "Create Account" at bounding box center [551, 732] width 201 height 54
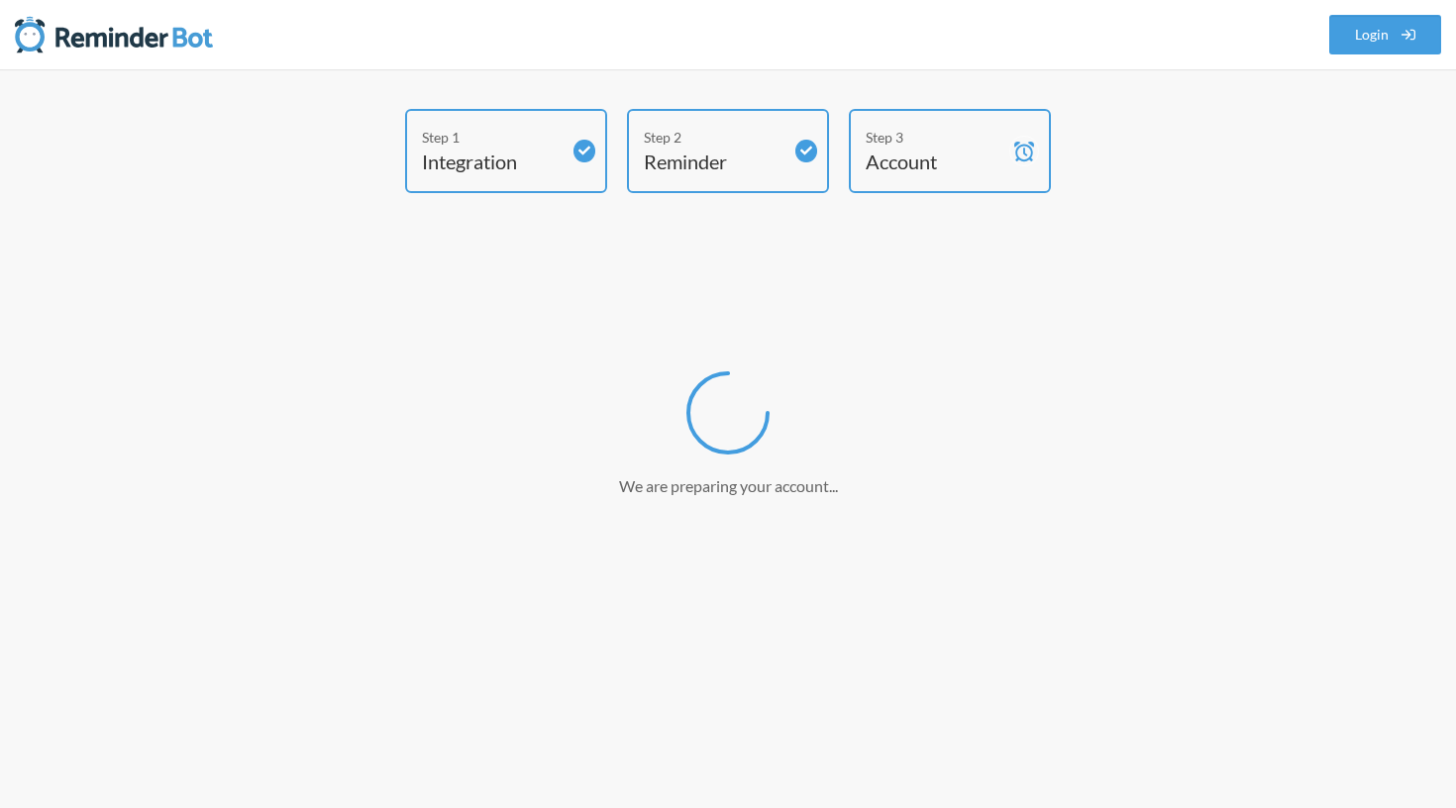
scroll to position [0, 0]
